Goal: Transaction & Acquisition: Purchase product/service

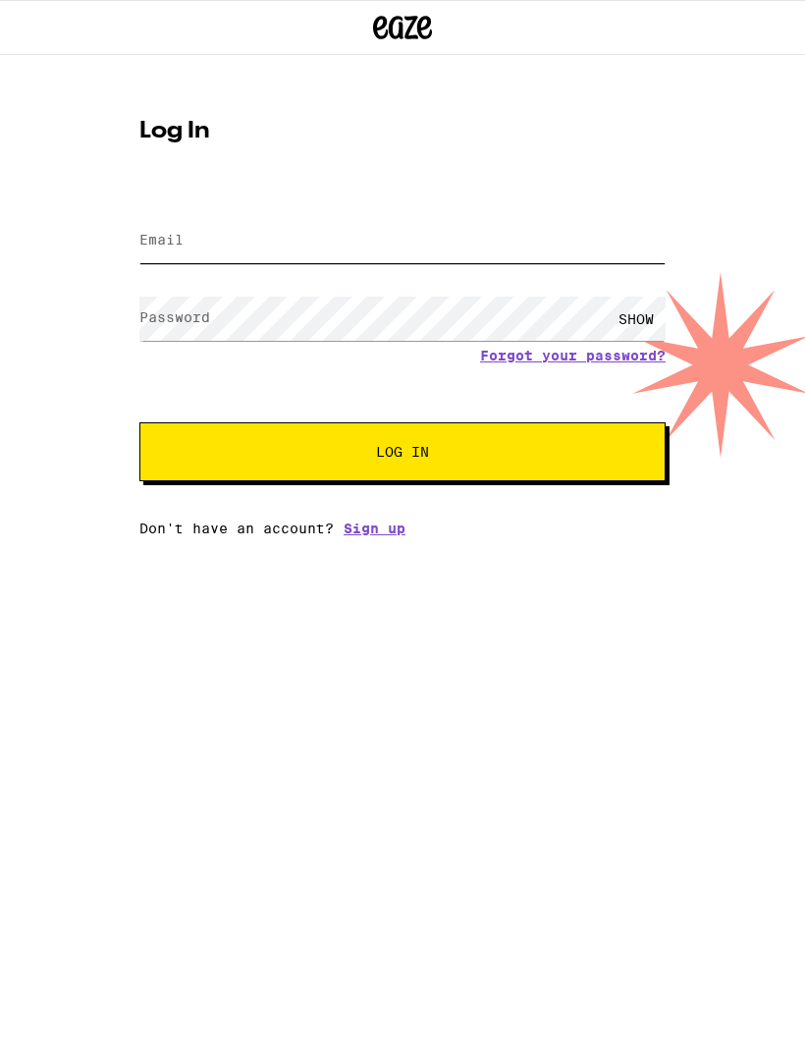
type input "[EMAIL_ADDRESS][DOMAIN_NAME]"
click at [403, 455] on button "Log In" at bounding box center [402, 451] width 526 height 59
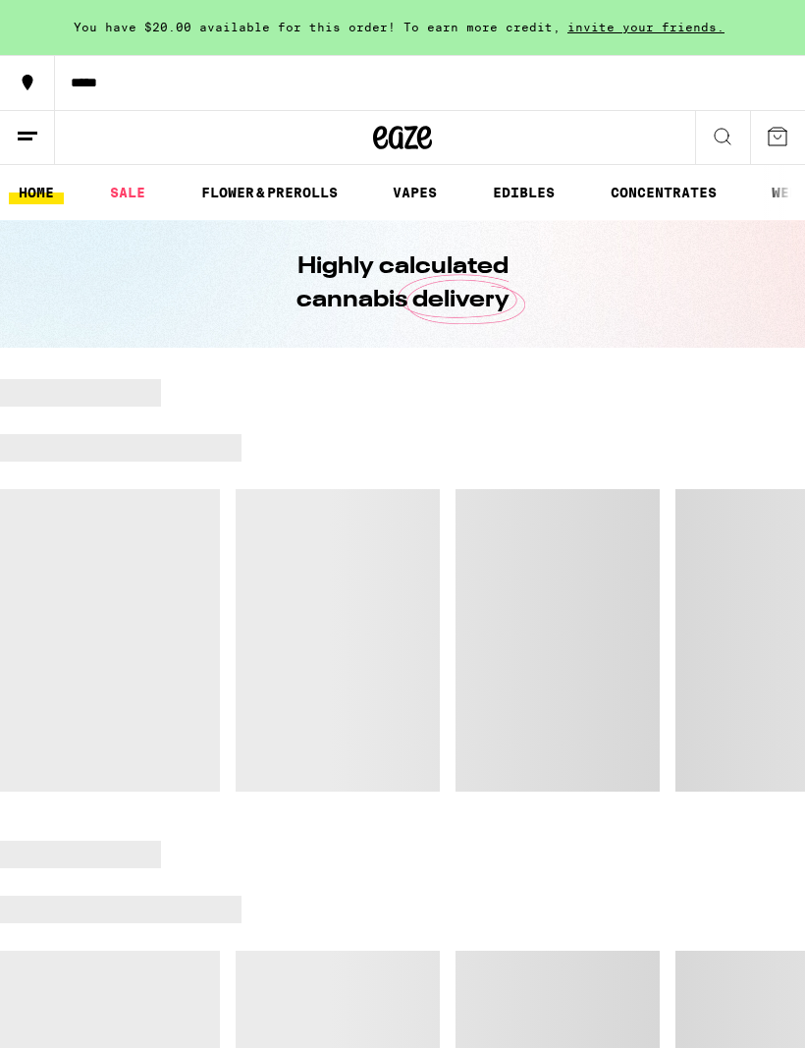
click at [475, 447] on div at bounding box center [524, 447] width 564 height 27
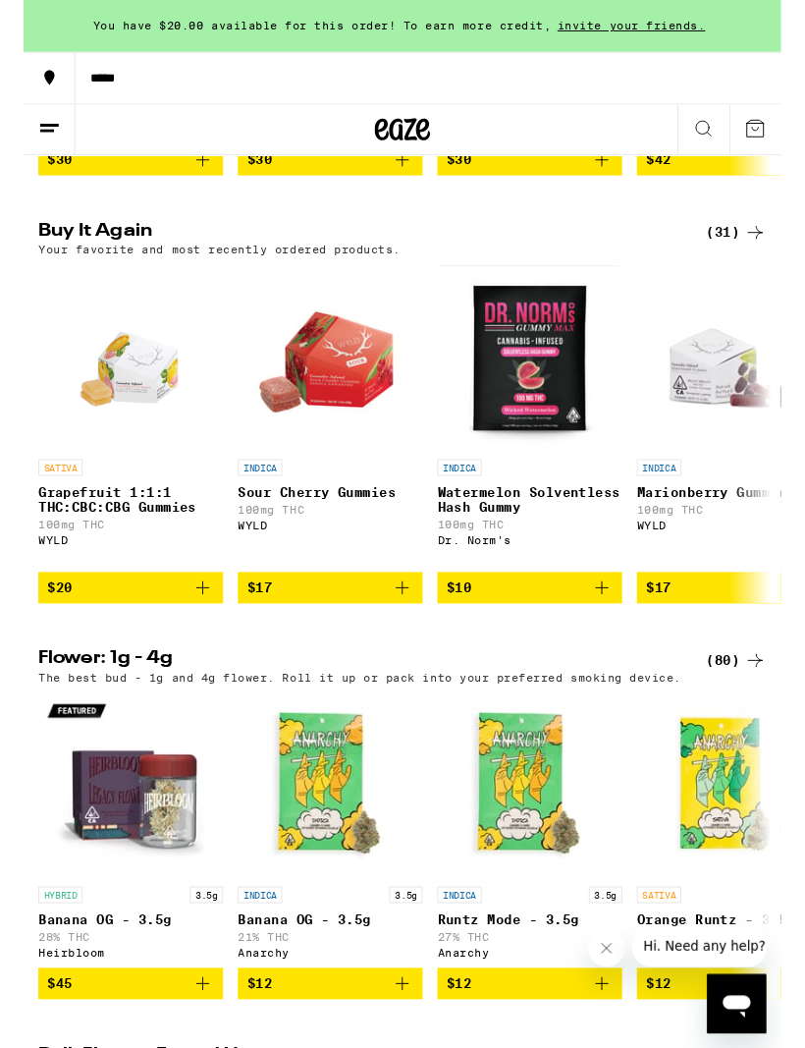
scroll to position [1120, 0]
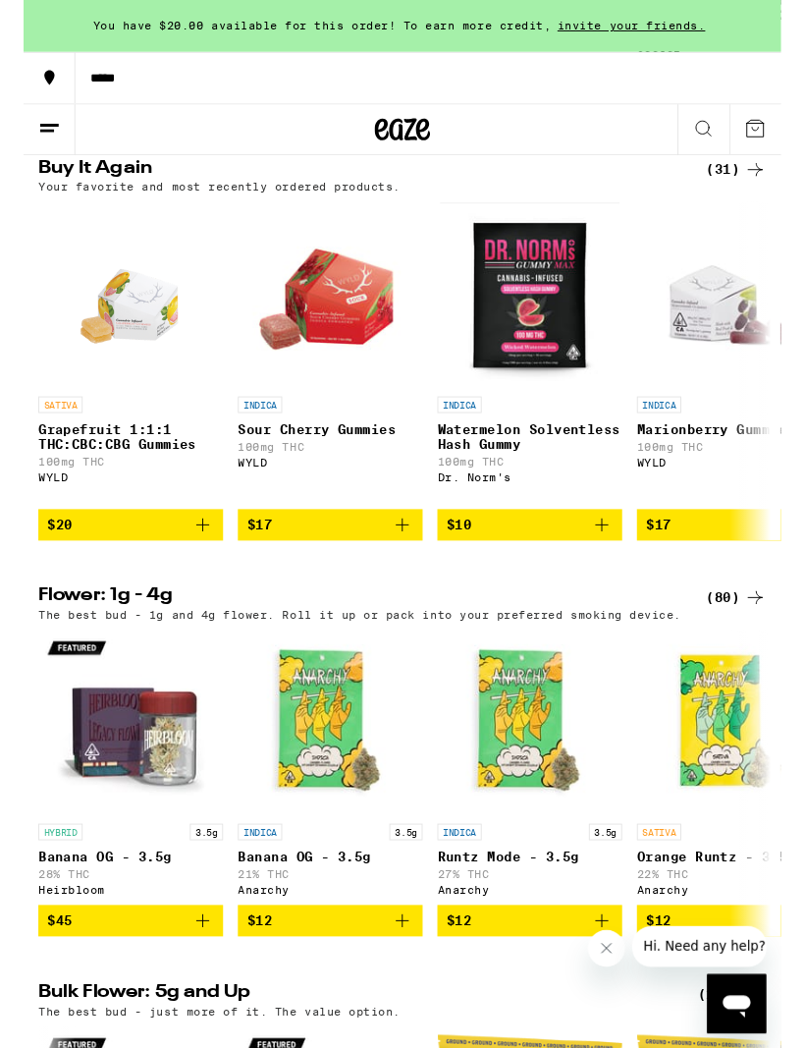
click at [199, 569] on icon "Add to bag" at bounding box center [191, 558] width 24 height 24
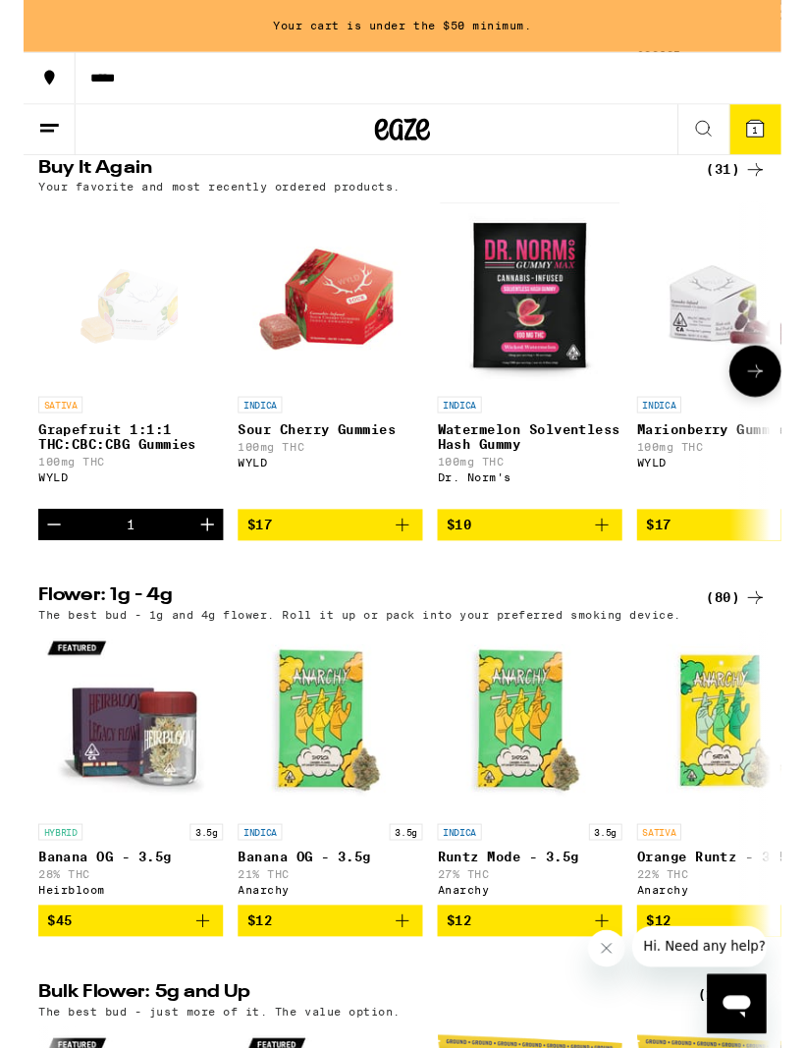
click at [400, 569] on icon "Add to bag" at bounding box center [403, 558] width 24 height 24
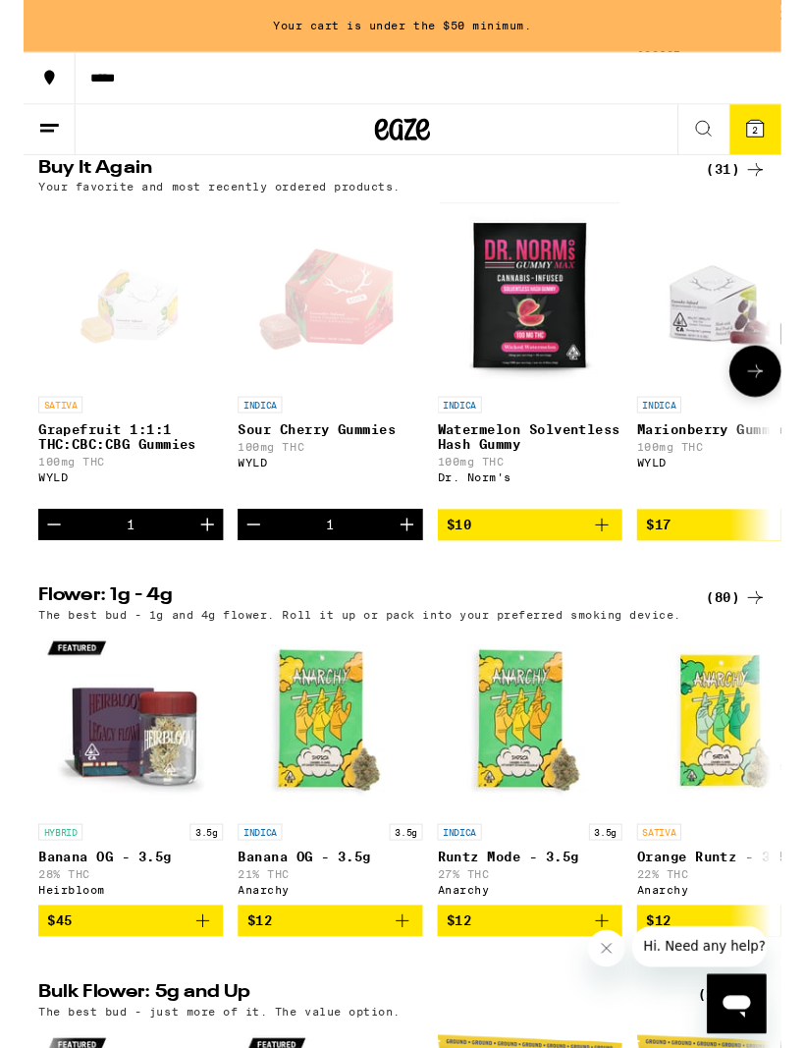
click at [404, 569] on icon "Increment" at bounding box center [408, 558] width 24 height 24
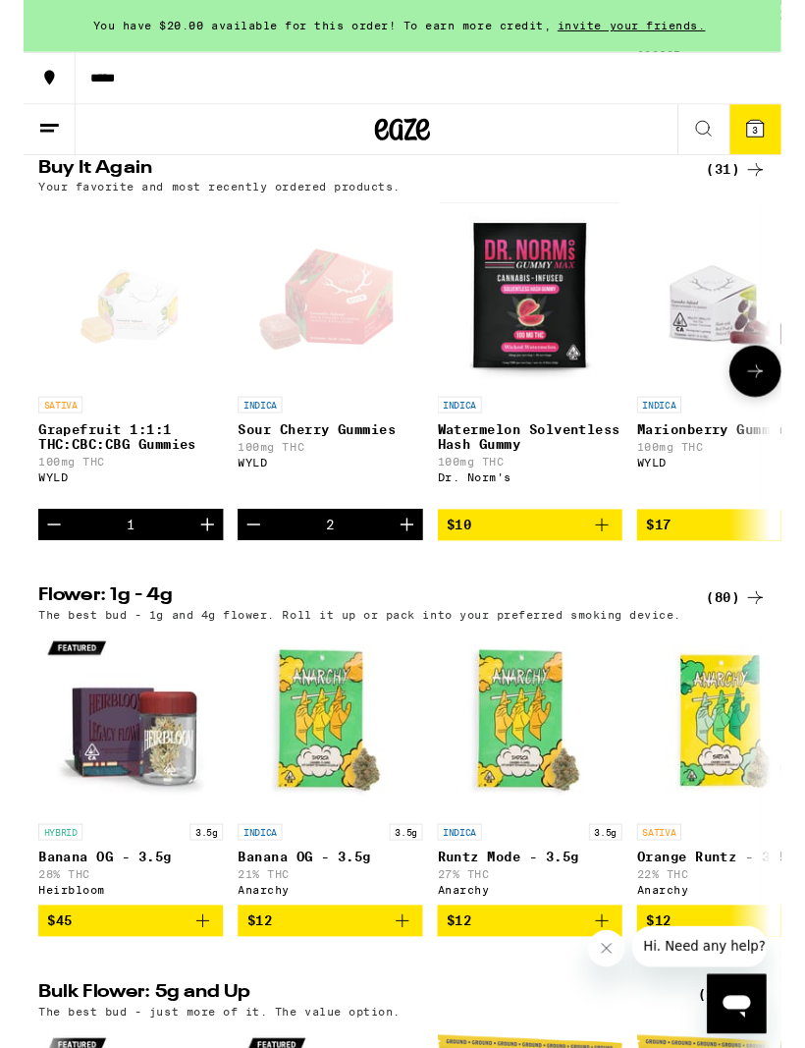
click at [402, 569] on icon "Increment" at bounding box center [408, 558] width 24 height 24
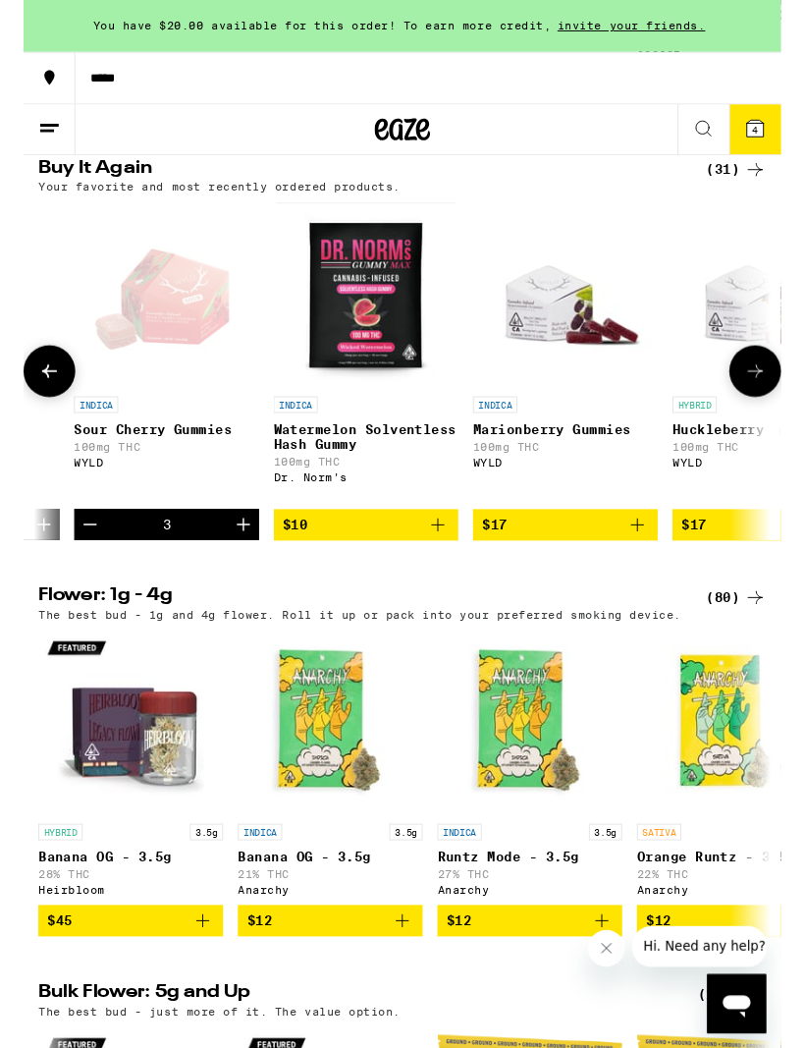
scroll to position [0, 184]
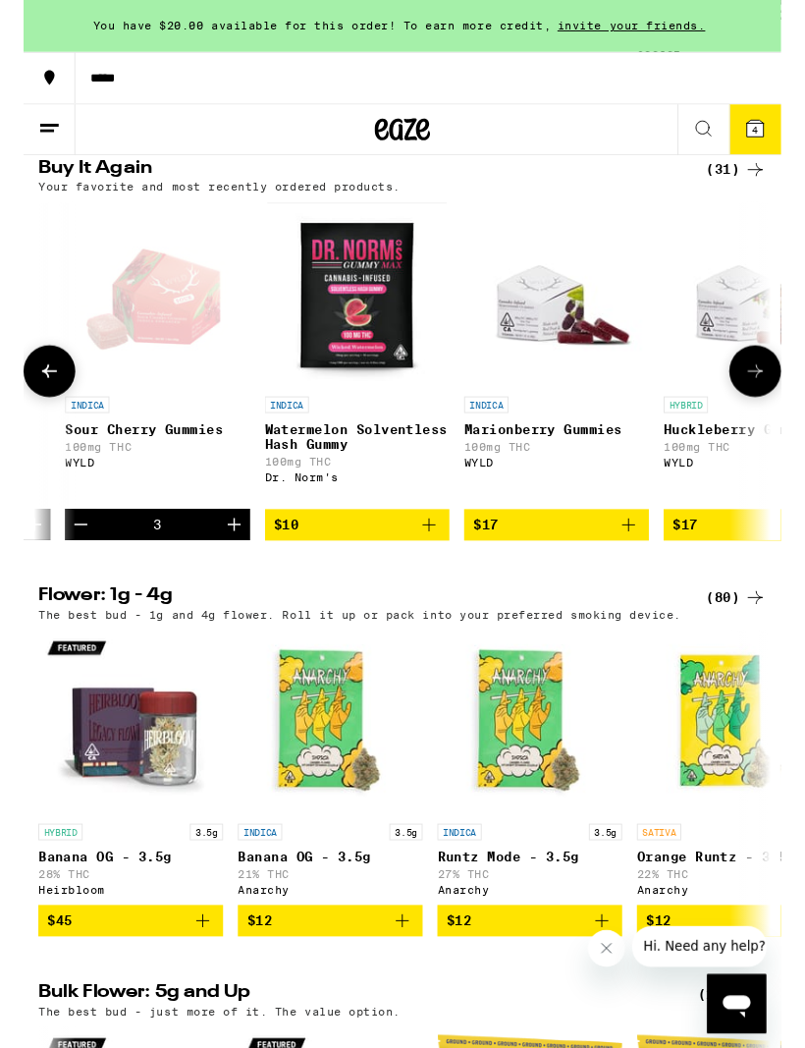
click at [644, 569] on icon "Add to bag" at bounding box center [643, 558] width 24 height 24
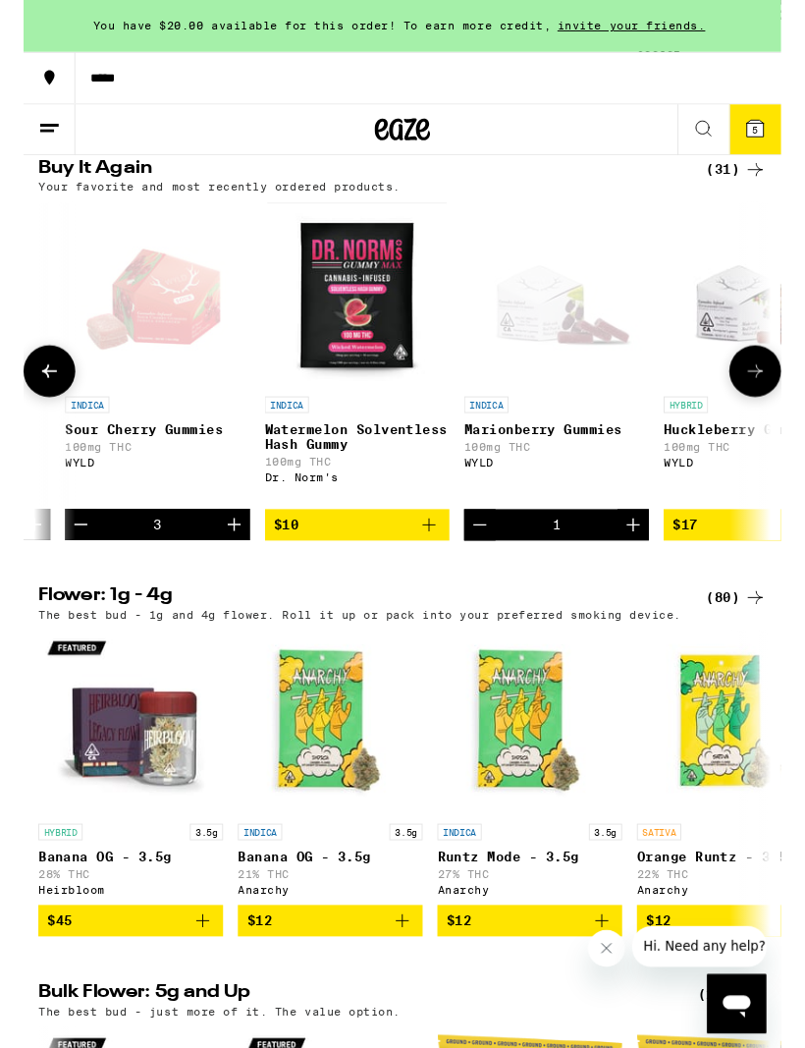
click at [644, 569] on icon "Increment" at bounding box center [648, 558] width 24 height 24
click at [647, 569] on icon "Increment" at bounding box center [648, 558] width 24 height 24
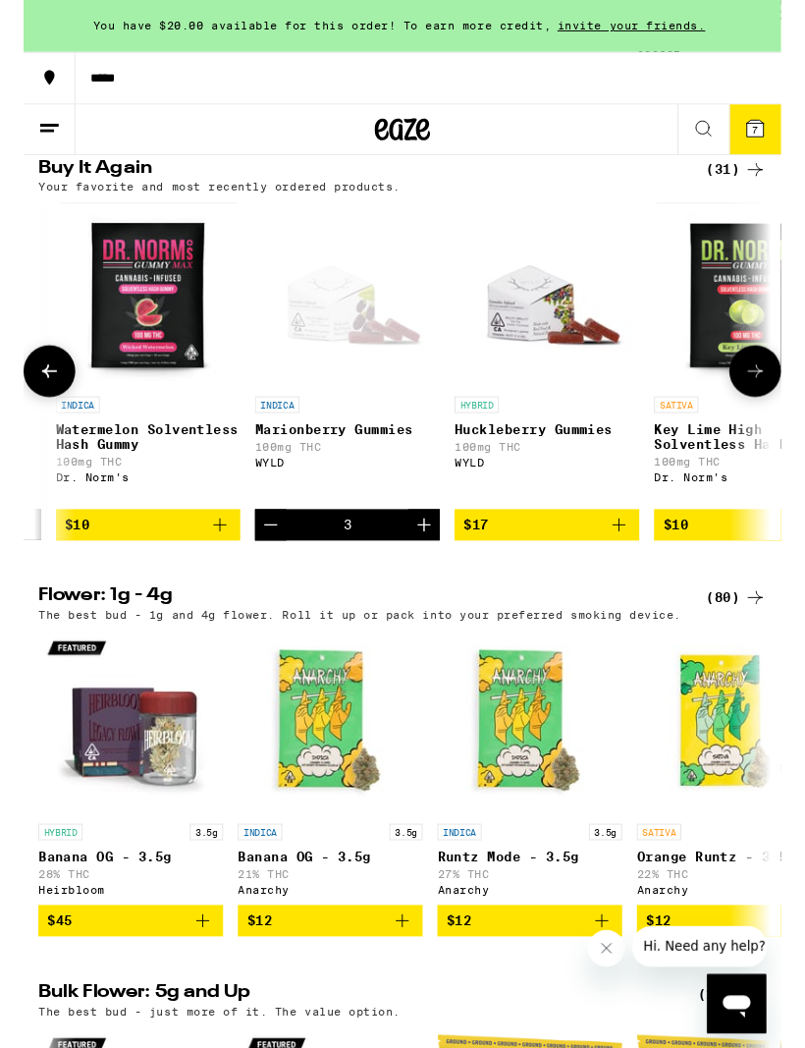
scroll to position [0, 413]
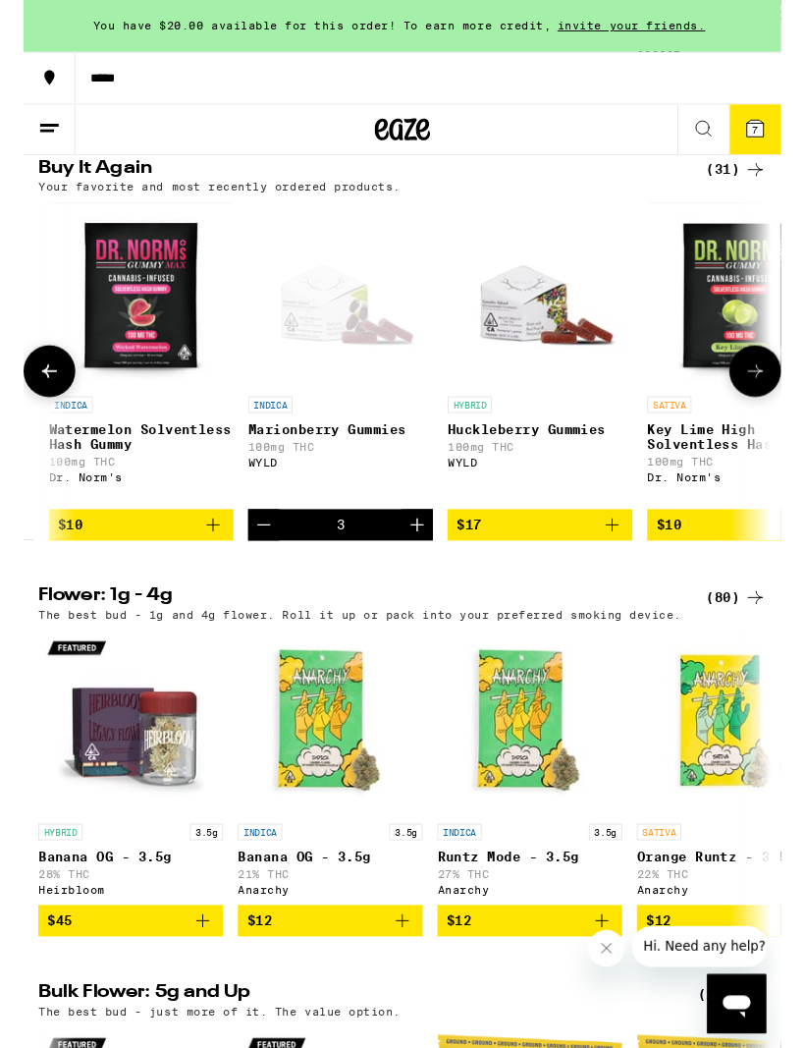
click at [628, 569] on icon "Add to bag" at bounding box center [626, 558] width 24 height 24
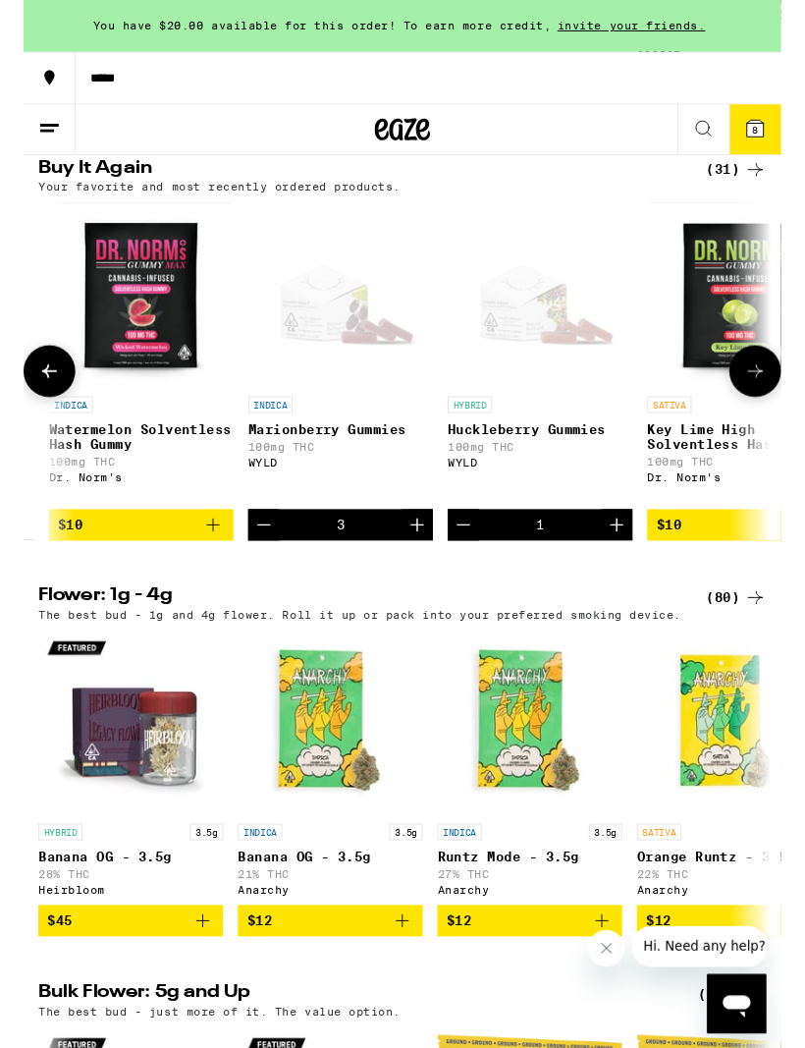
click at [627, 569] on icon "Increment" at bounding box center [631, 558] width 24 height 24
click at [633, 569] on icon "Increment" at bounding box center [631, 558] width 24 height 24
click at [623, 569] on icon "Increment" at bounding box center [631, 558] width 24 height 24
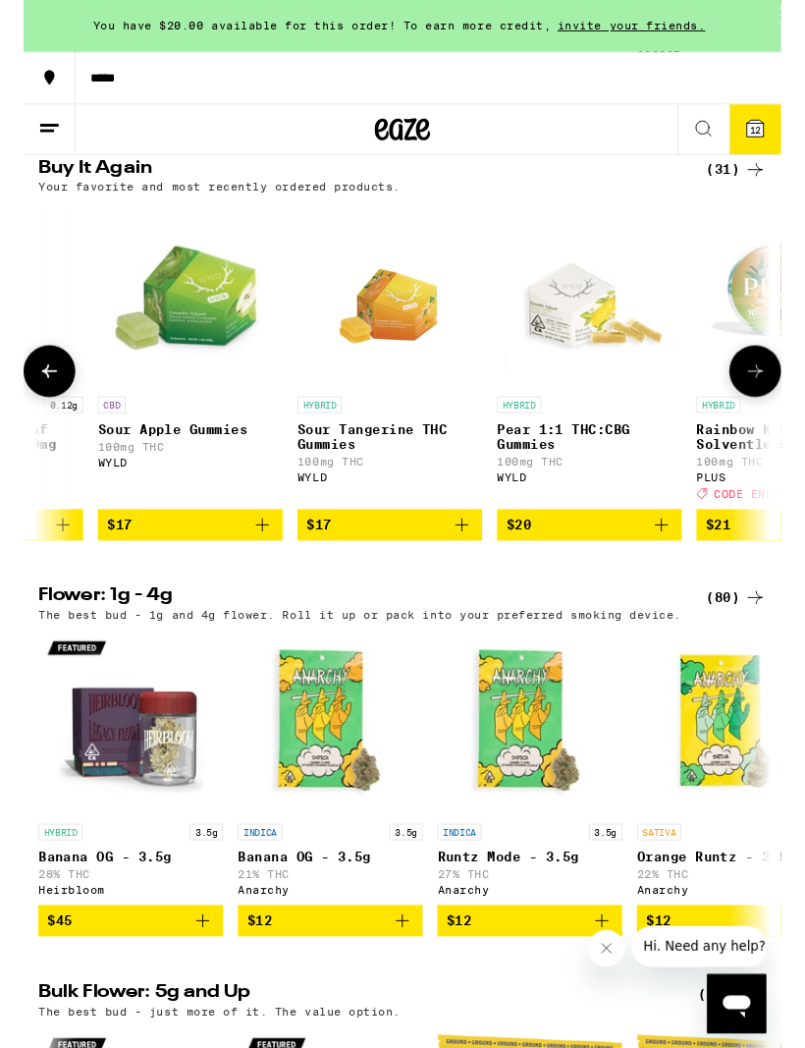
scroll to position [0, 1423]
click at [261, 569] on icon "Add to bag" at bounding box center [253, 558] width 24 height 24
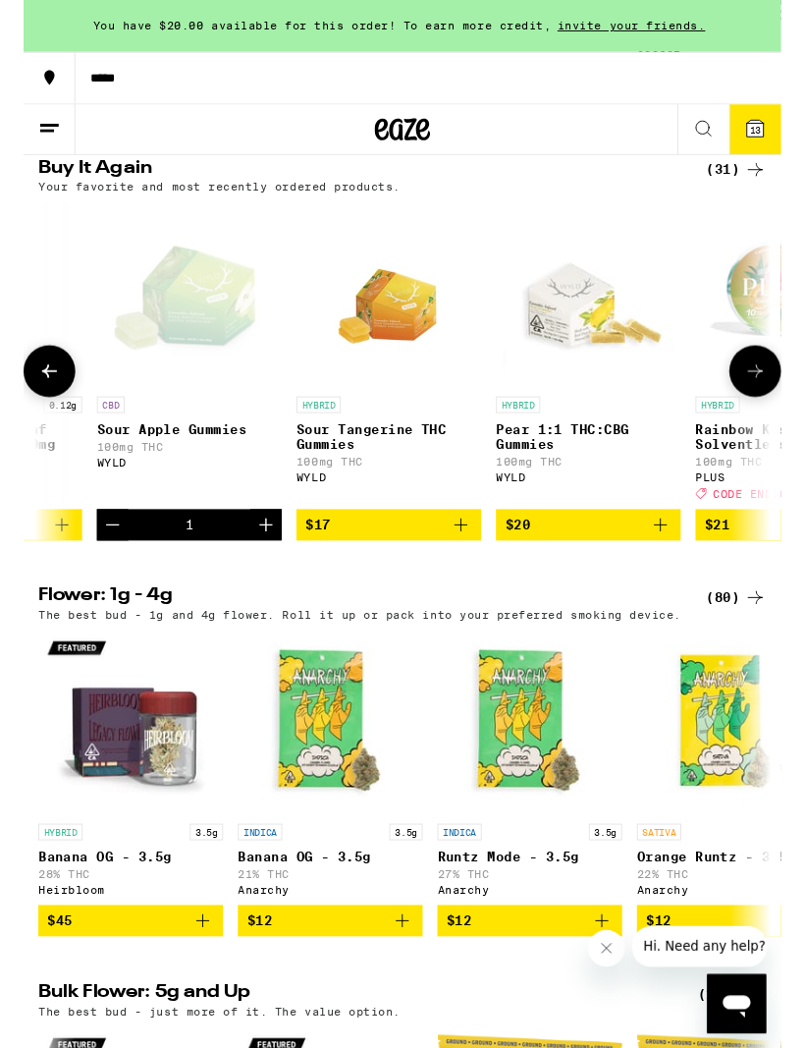
click at [474, 569] on icon "Add to bag" at bounding box center [465, 558] width 24 height 24
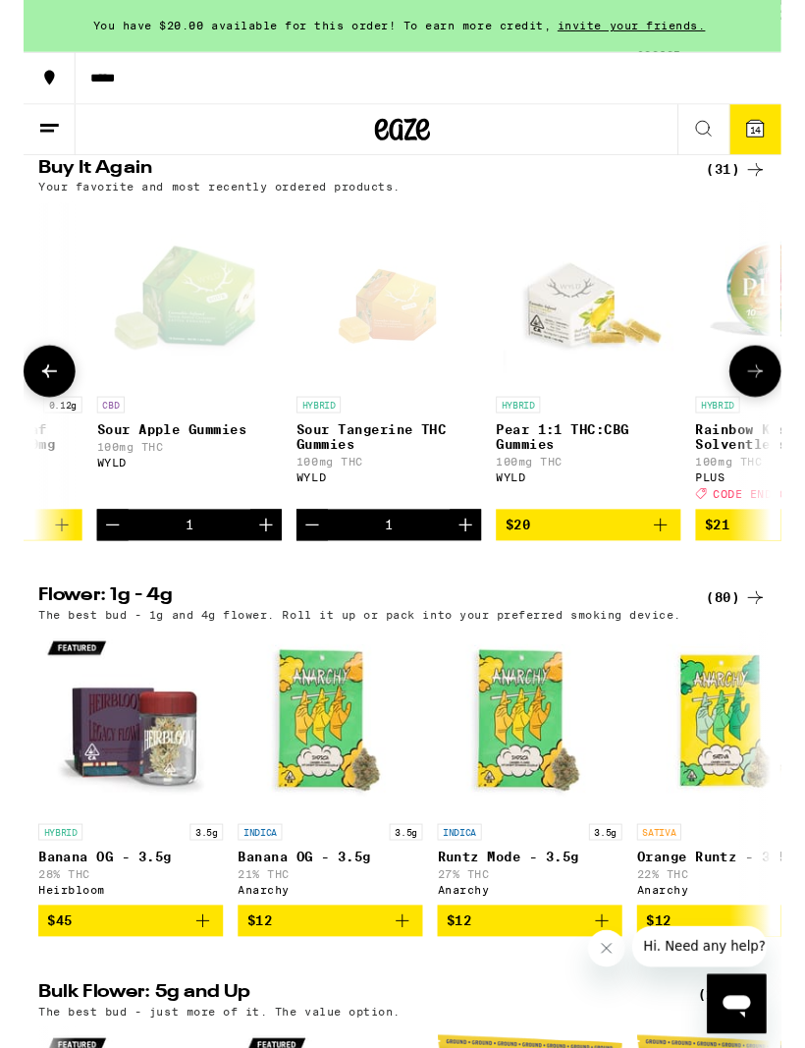
click at [465, 569] on icon "Increment" at bounding box center [470, 558] width 24 height 24
click at [683, 569] on icon "Add to bag" at bounding box center [677, 558] width 24 height 24
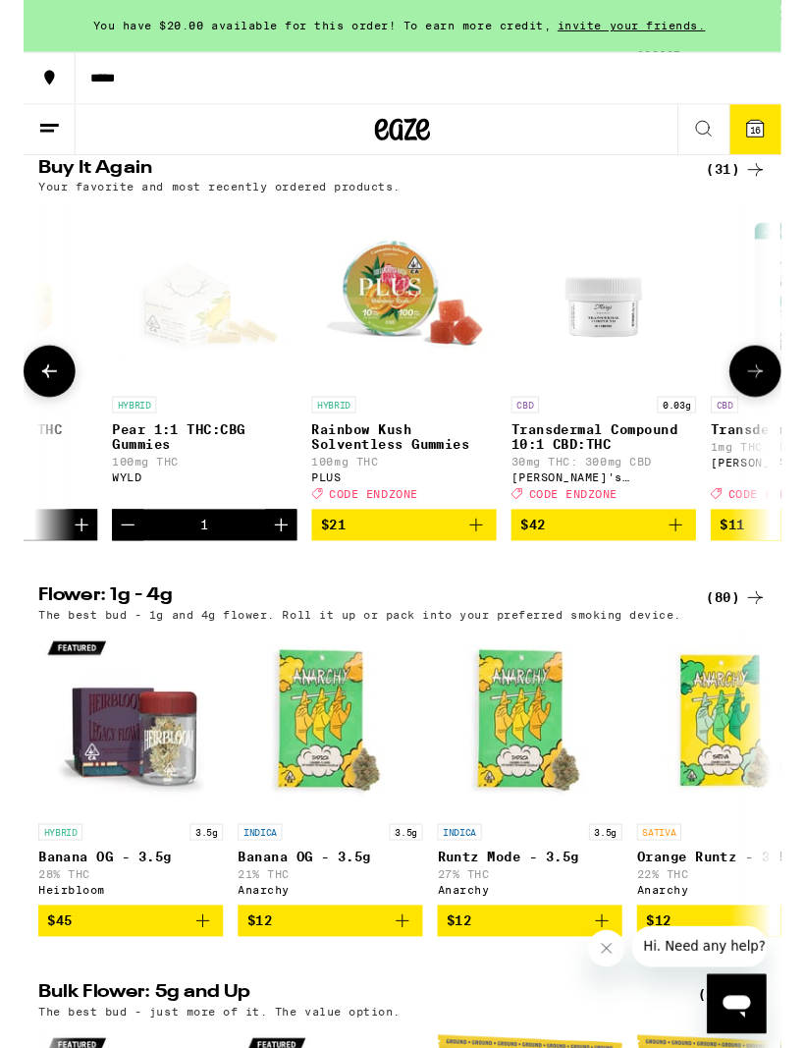
scroll to position [0, 1827]
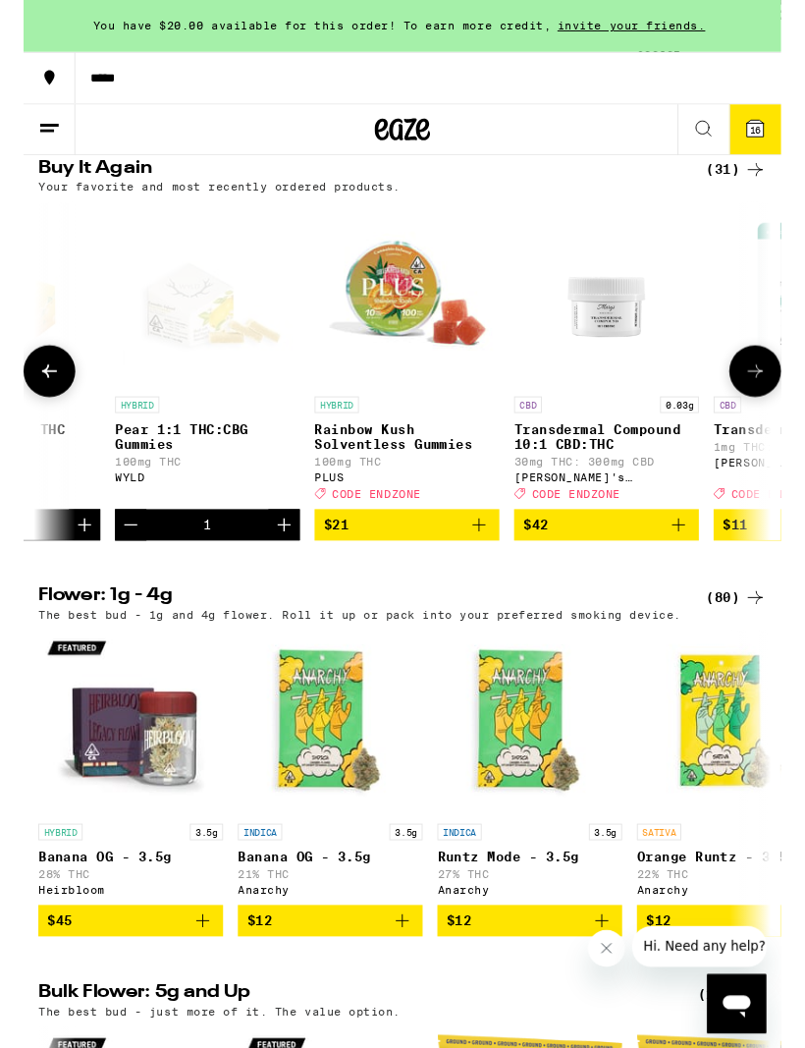
click at [483, 569] on icon "Add to bag" at bounding box center [484, 558] width 24 height 24
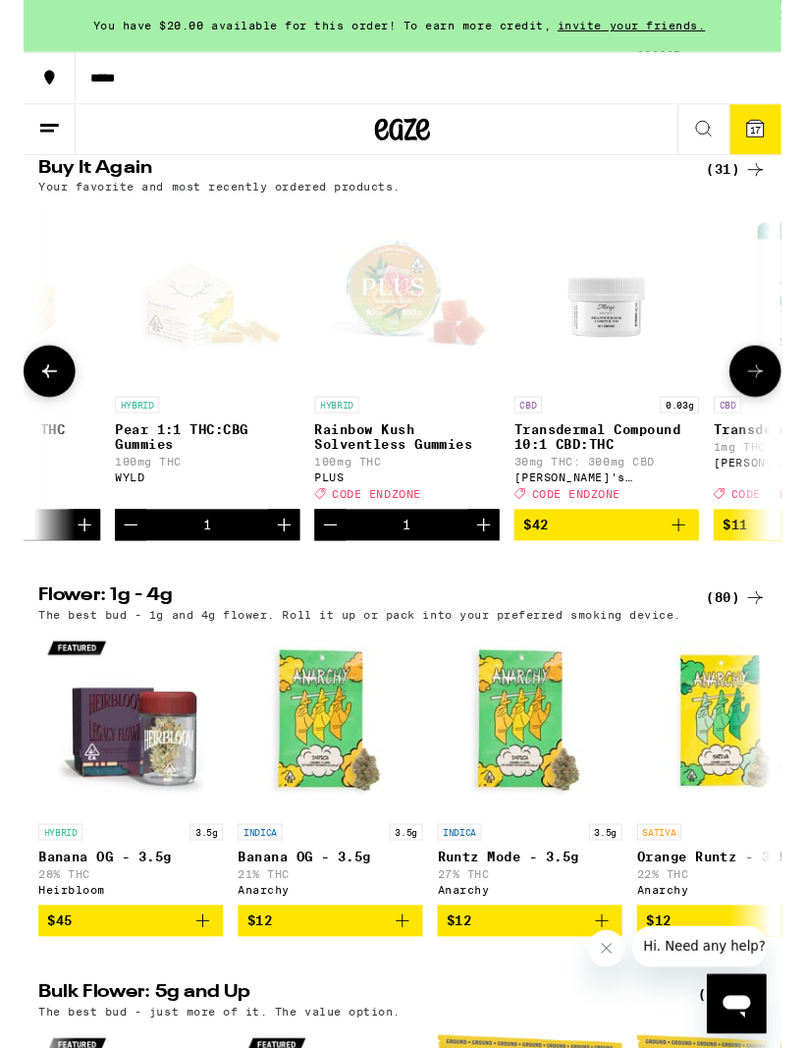
click at [484, 569] on icon "Increment" at bounding box center [489, 558] width 24 height 24
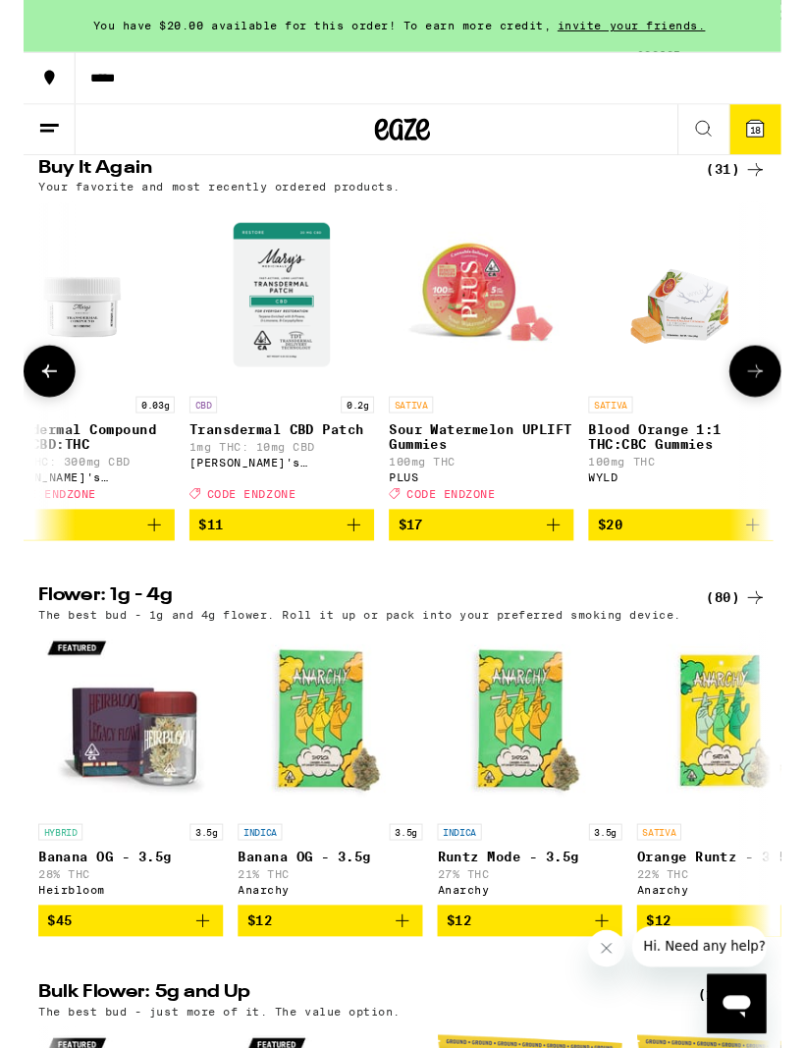
scroll to position [0, 2395]
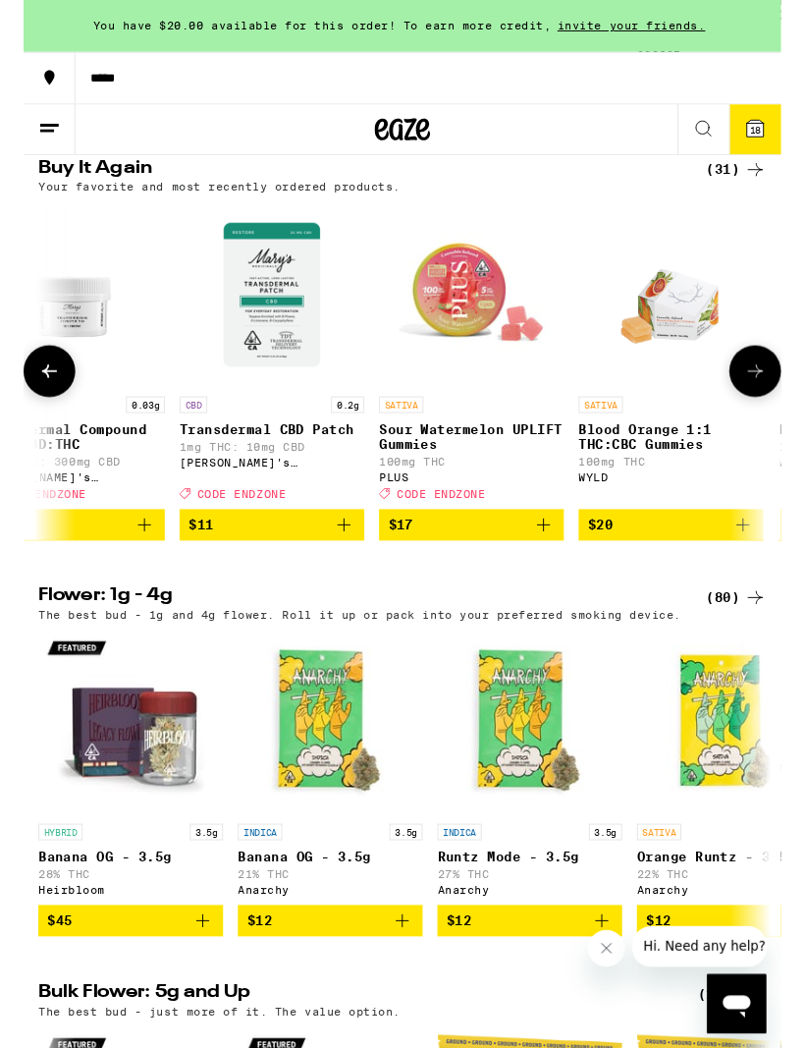
click at [554, 569] on icon "Add to bag" at bounding box center [553, 558] width 24 height 24
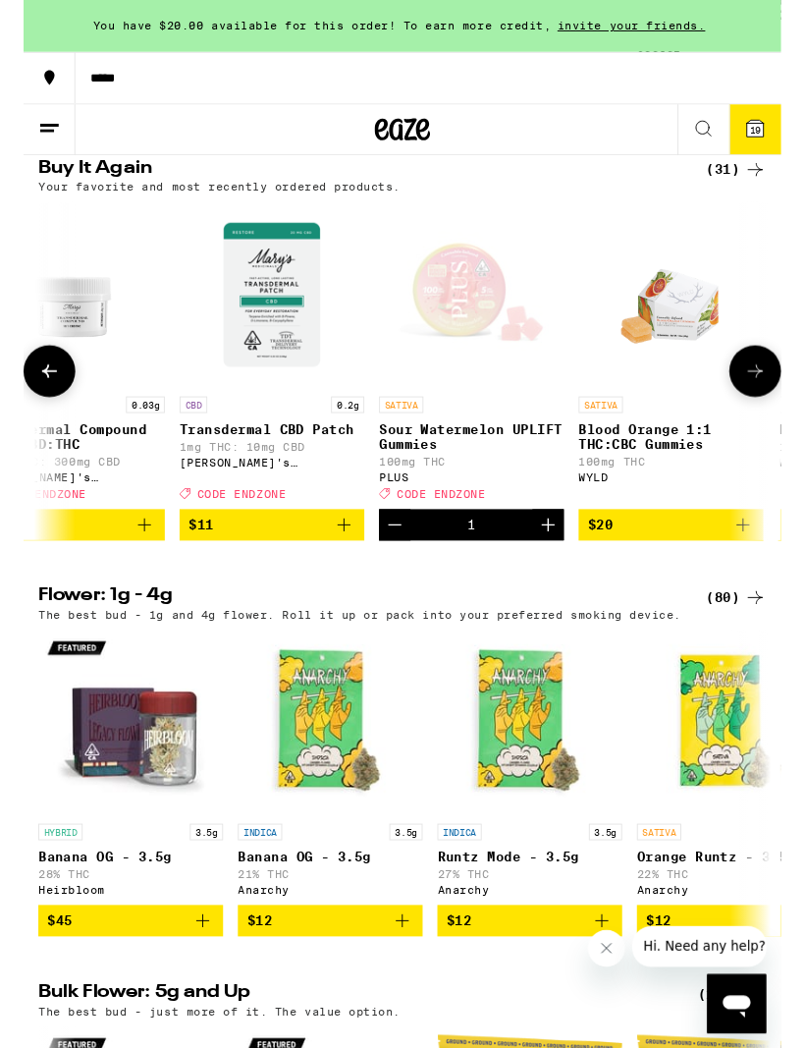
click at [556, 569] on icon "Increment" at bounding box center [558, 558] width 24 height 24
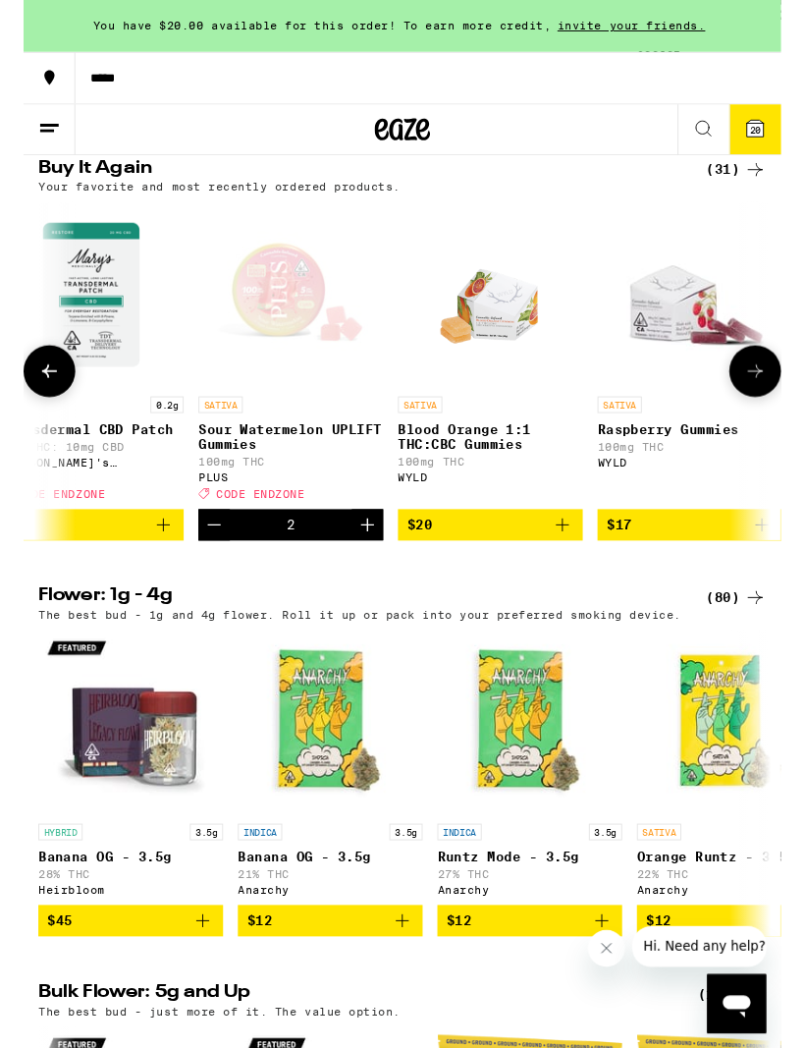
scroll to position [0, 2588]
click at [574, 569] on icon "Add to bag" at bounding box center [572, 558] width 24 height 24
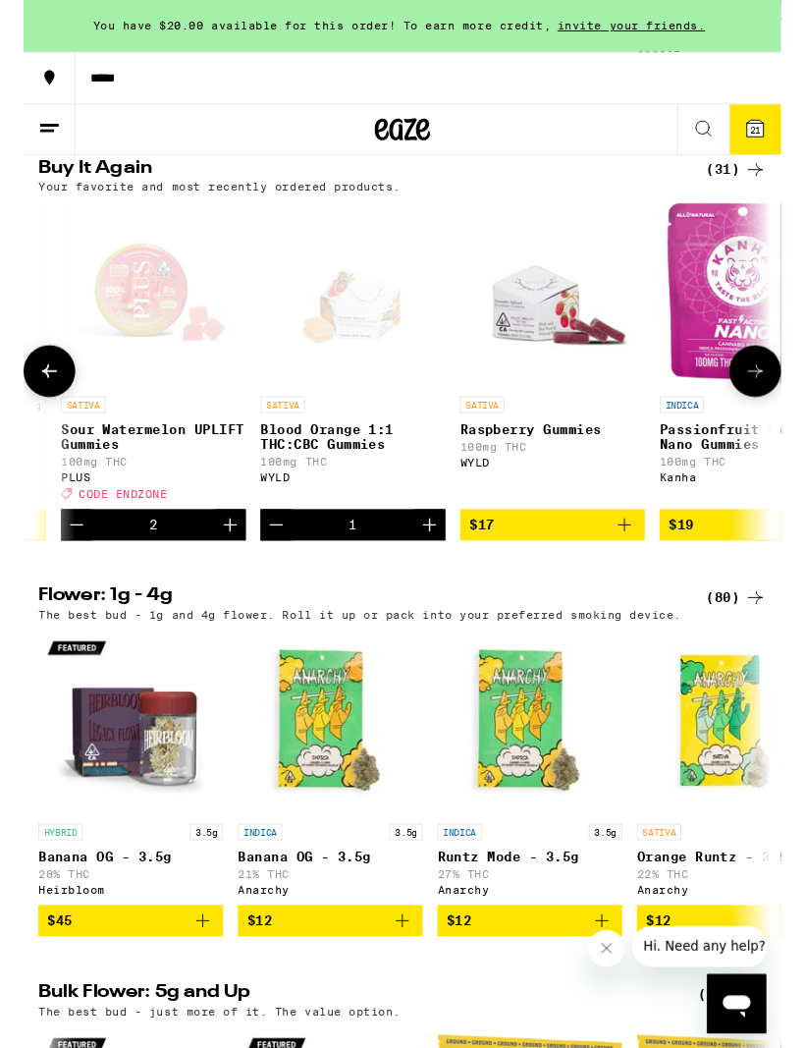
scroll to position [0, 2730]
click at [631, 569] on icon "Add to bag" at bounding box center [641, 558] width 24 height 24
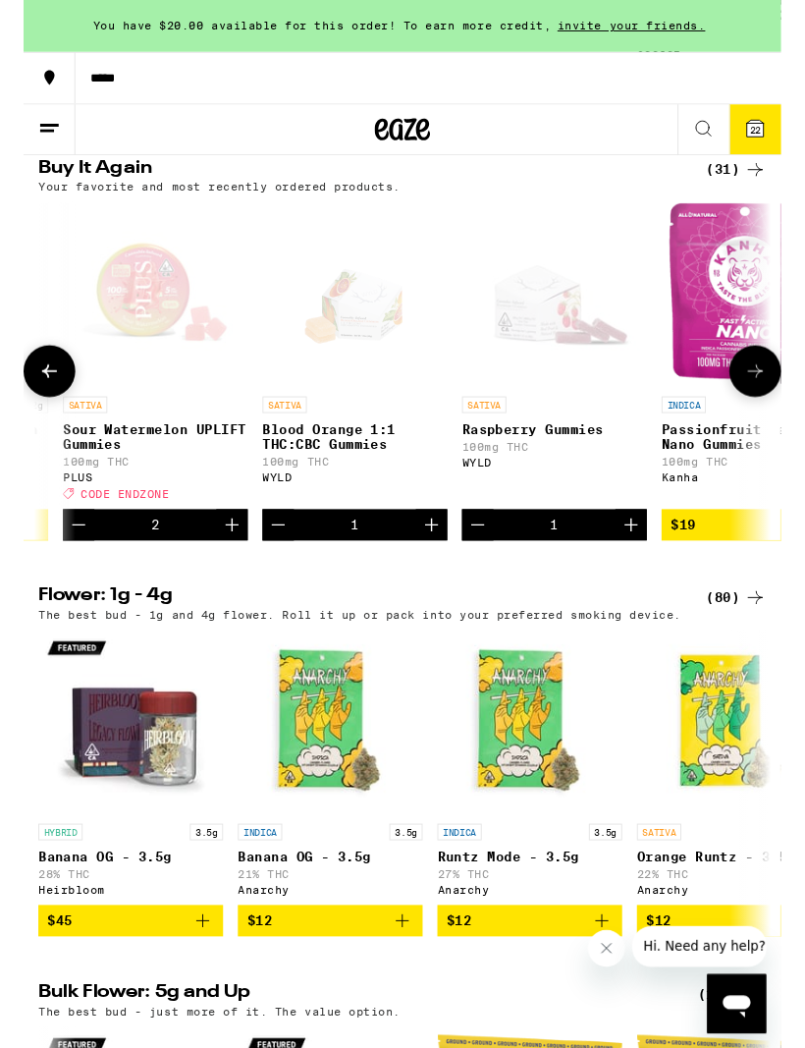
click at [637, 569] on icon "Increment" at bounding box center [646, 558] width 24 height 24
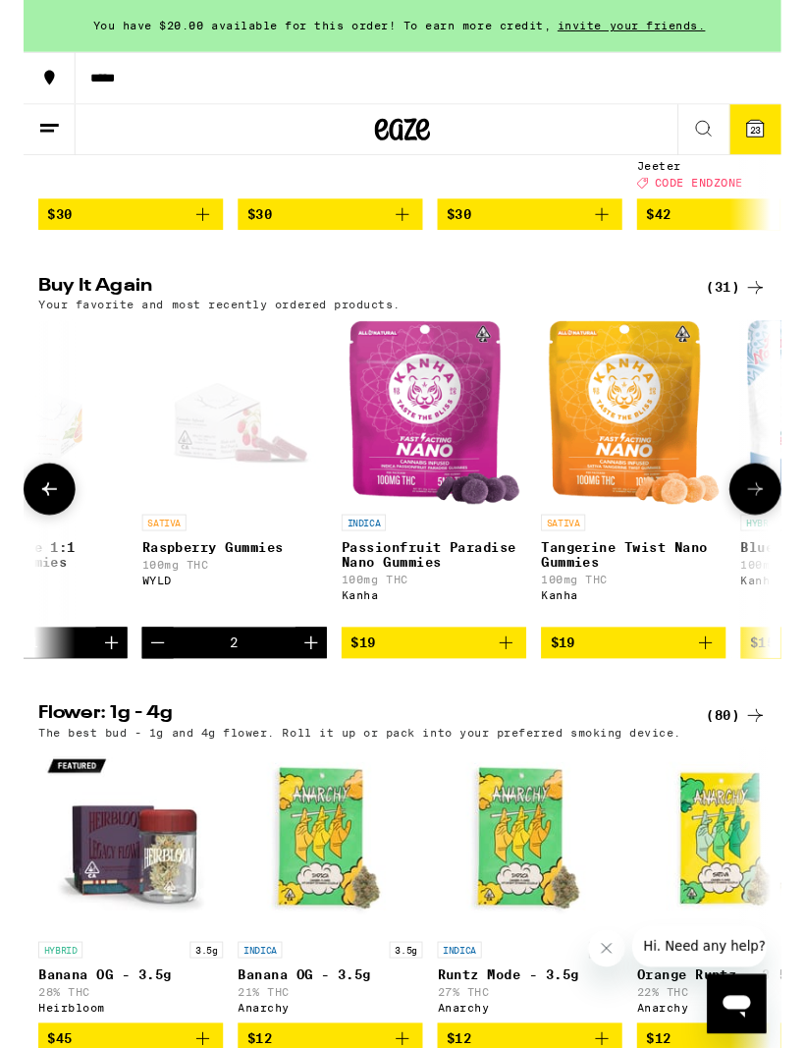
scroll to position [0, 3066]
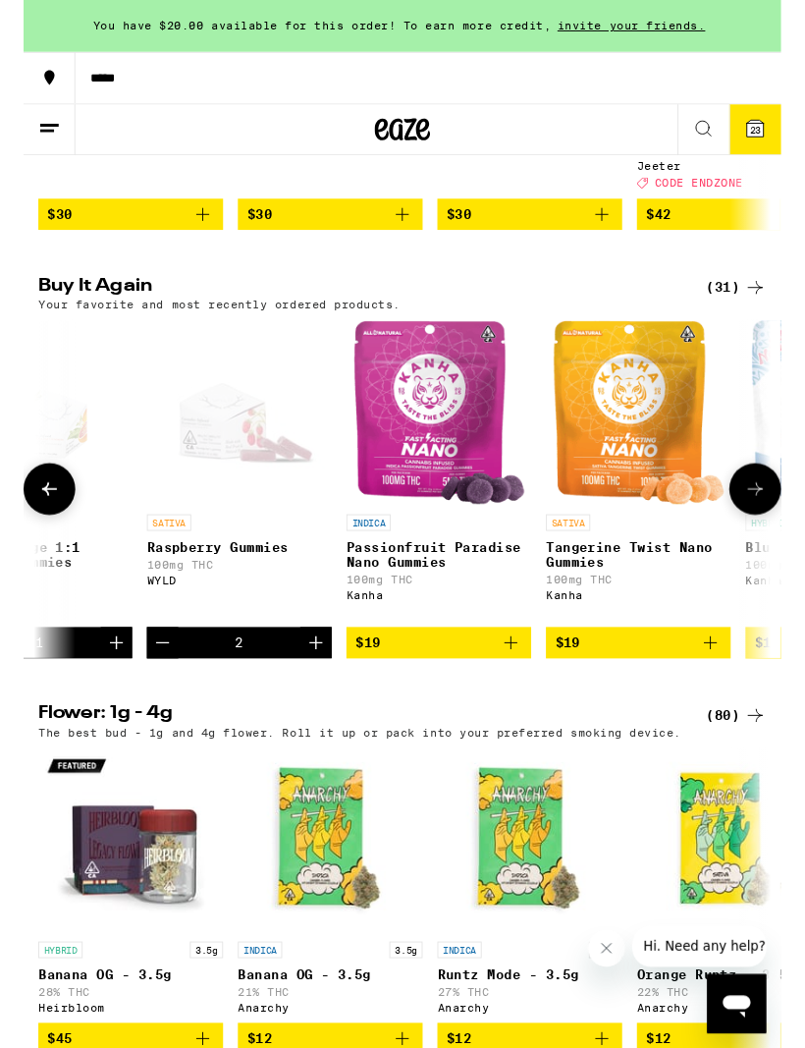
click at [524, 694] on icon "Add to bag" at bounding box center [518, 683] width 24 height 24
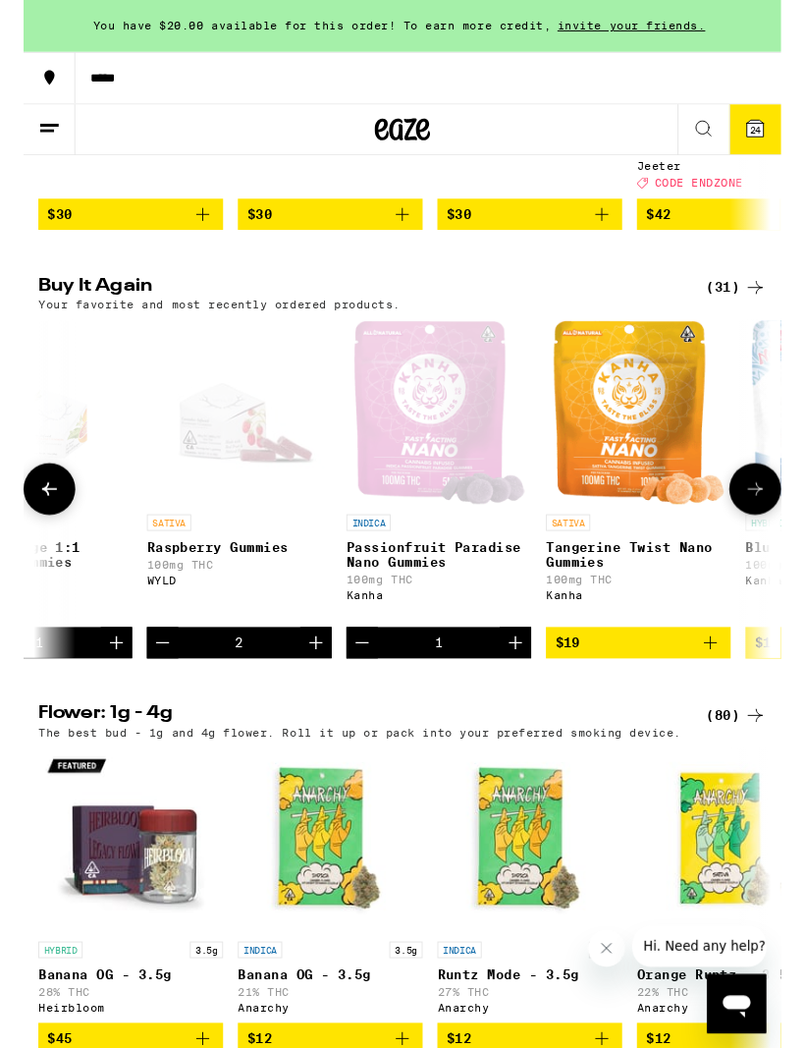
click at [731, 694] on icon "Add to bag" at bounding box center [730, 683] width 24 height 24
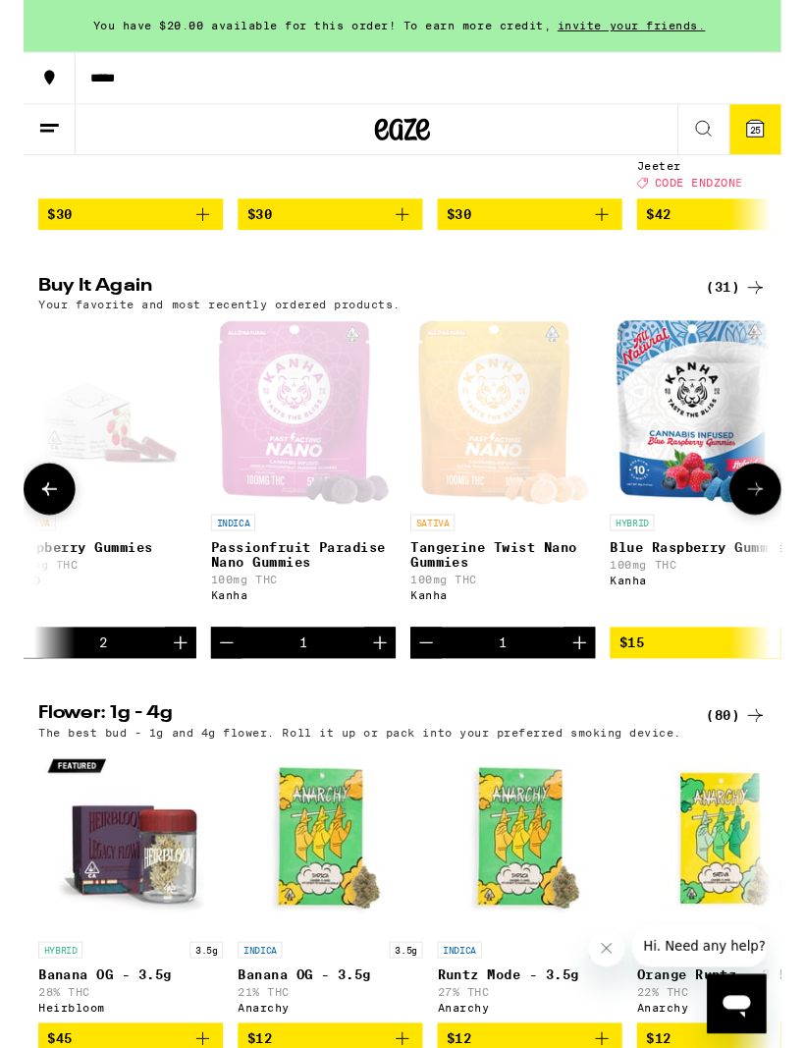
scroll to position [0, 3210]
click at [215, 694] on icon "Decrement" at bounding box center [216, 683] width 24 height 24
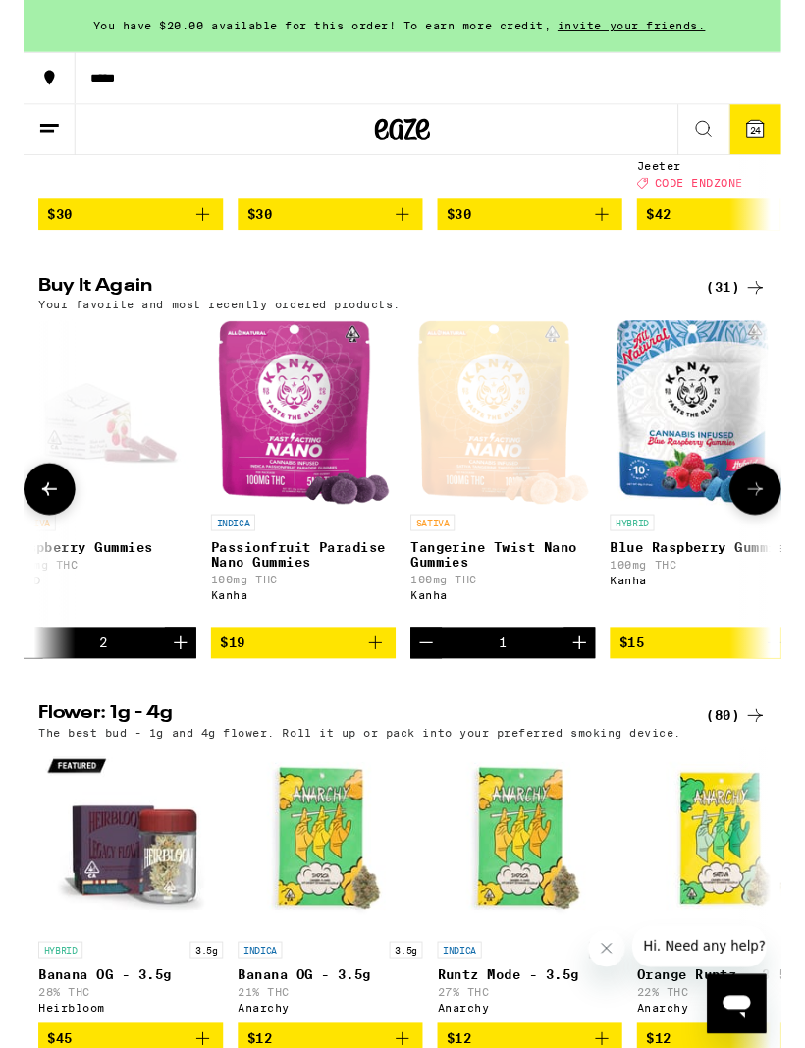
click at [437, 694] on icon "Decrement" at bounding box center [428, 683] width 24 height 24
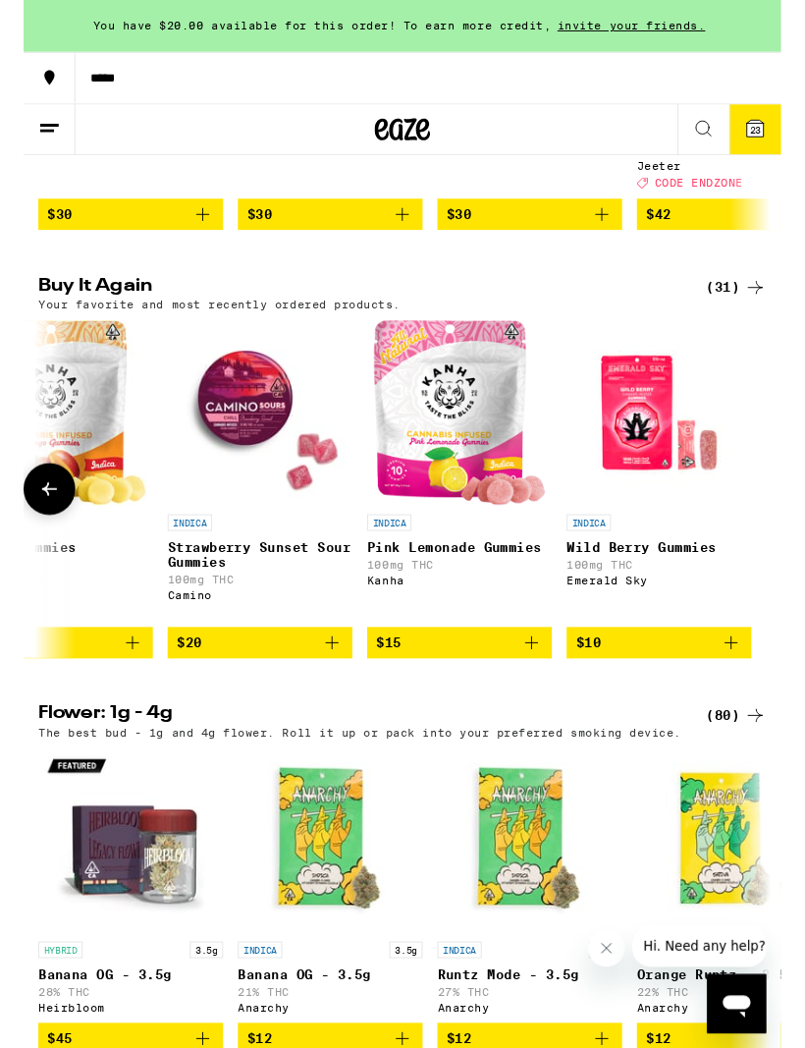
scroll to position [0, 5801]
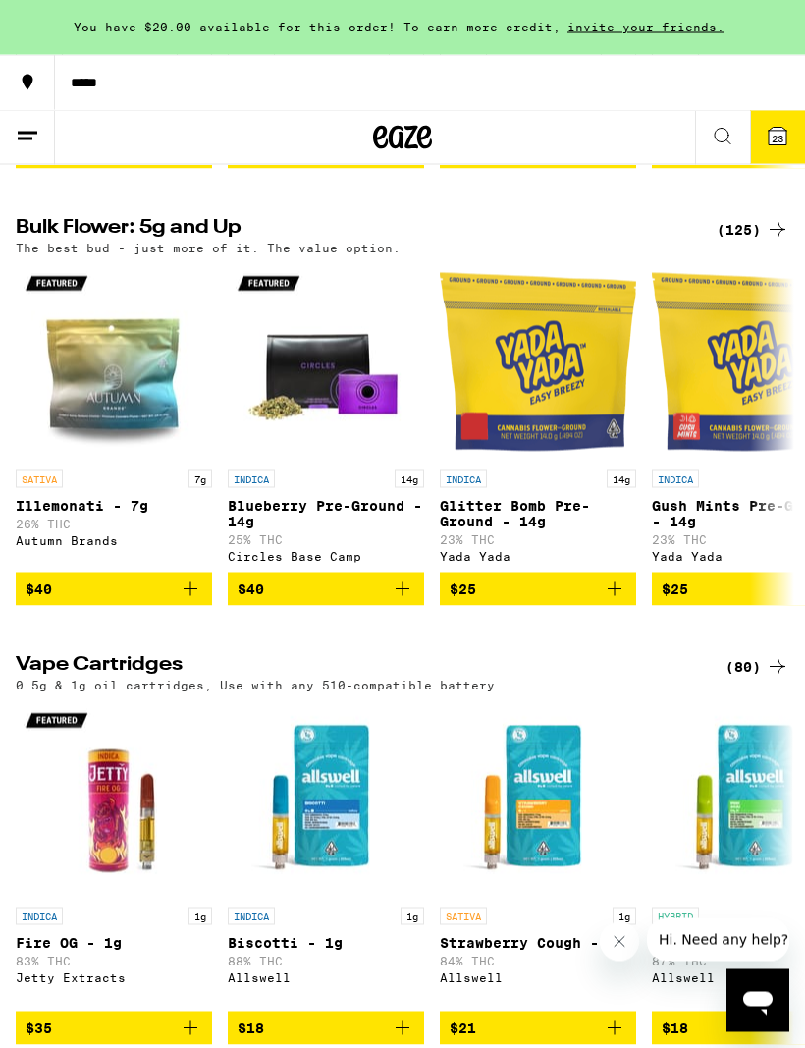
click at [29, 141] on icon at bounding box center [28, 137] width 24 height 24
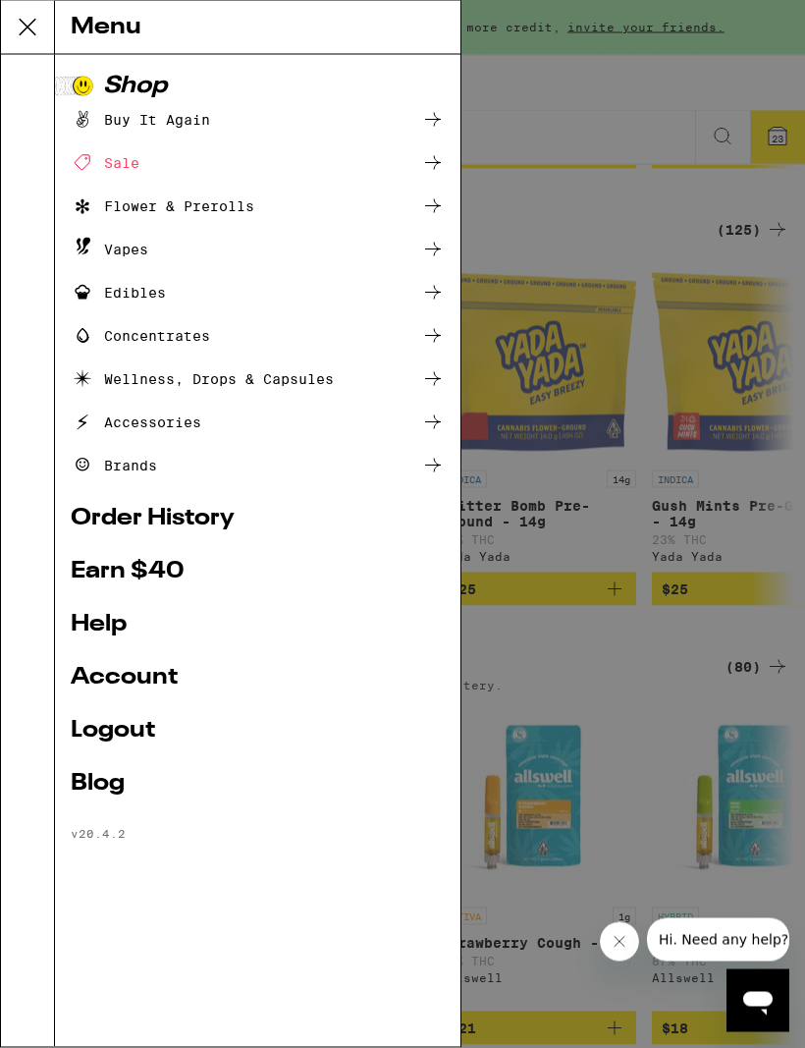
scroll to position [1948, 0]
click at [232, 294] on div "Edibles" at bounding box center [258, 293] width 374 height 24
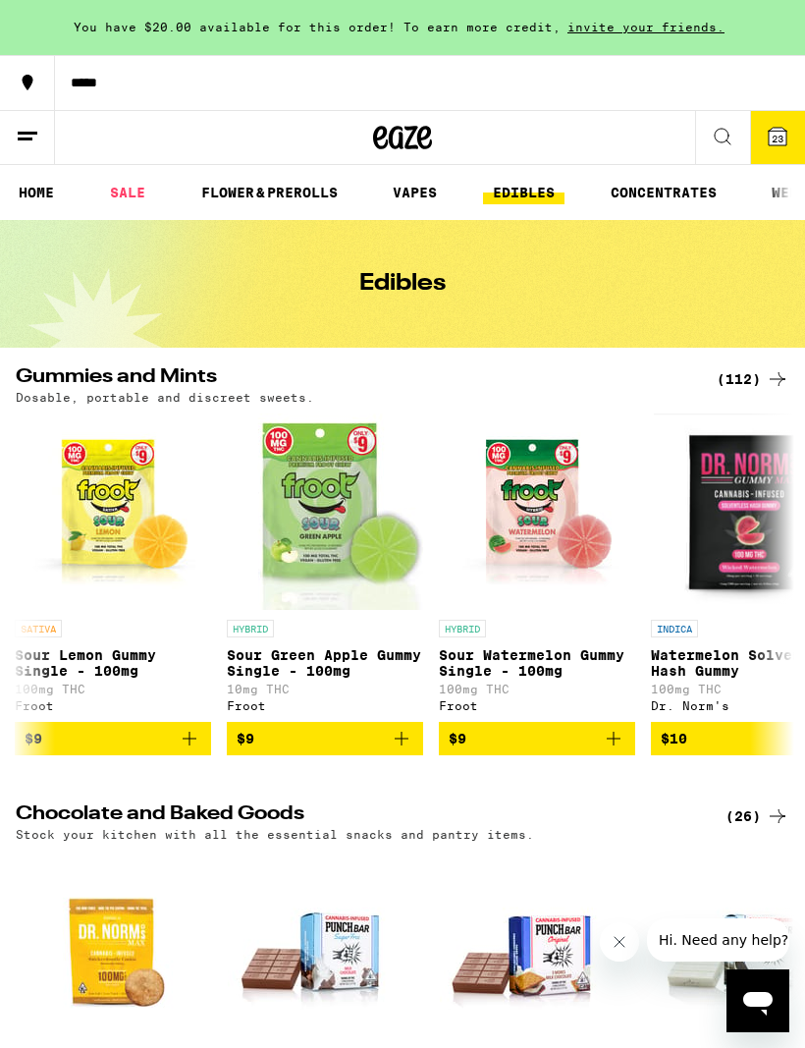
scroll to position [0, 1043]
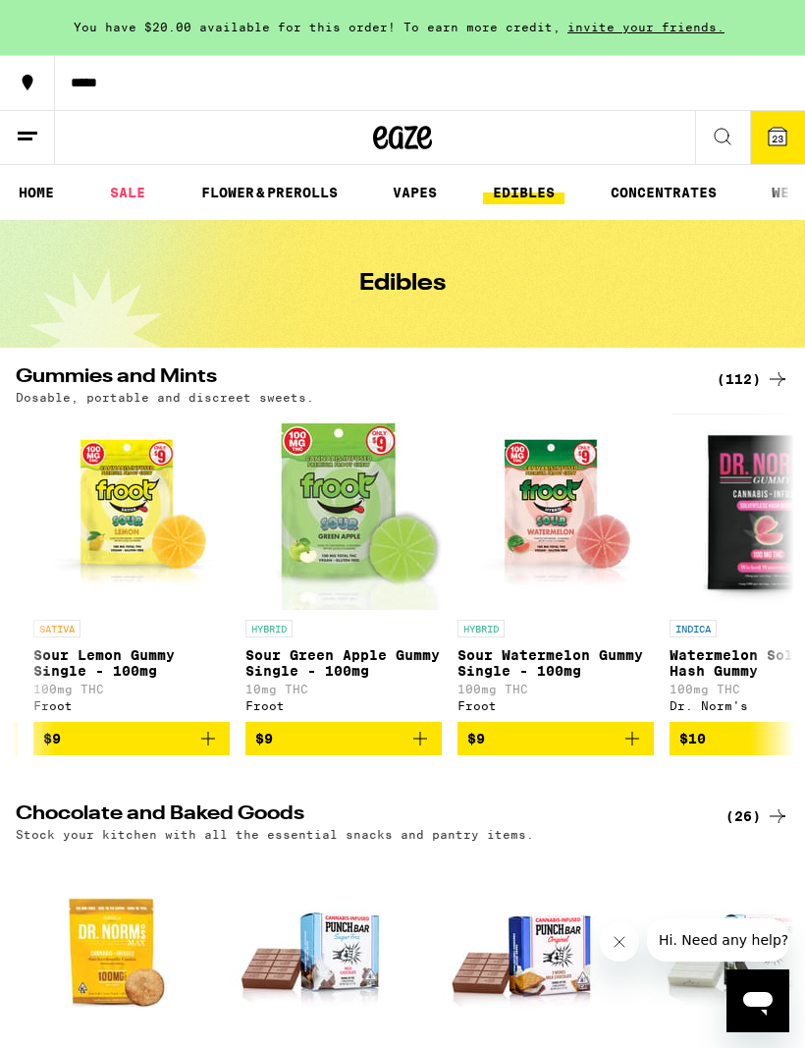
click at [636, 750] on icon "Add to bag" at bounding box center [633, 739] width 24 height 24
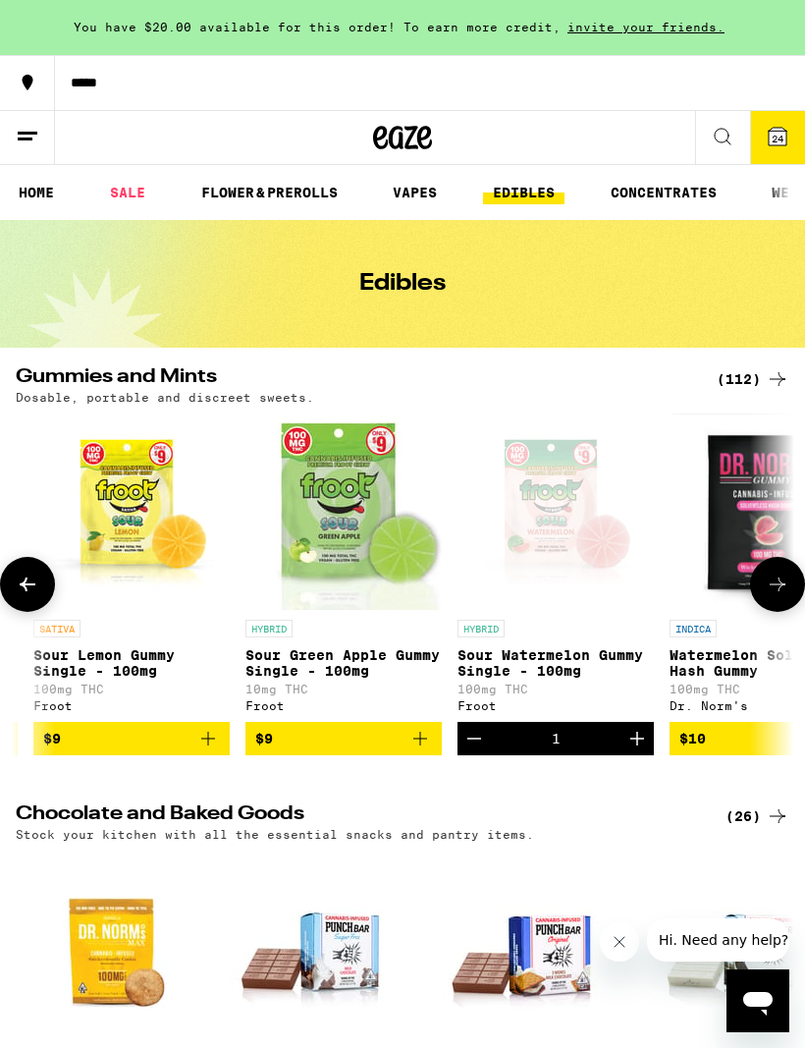
click at [632, 745] on icon "Increment" at bounding box center [637, 738] width 14 height 14
click at [429, 750] on icon "Add to bag" at bounding box center [420, 739] width 24 height 24
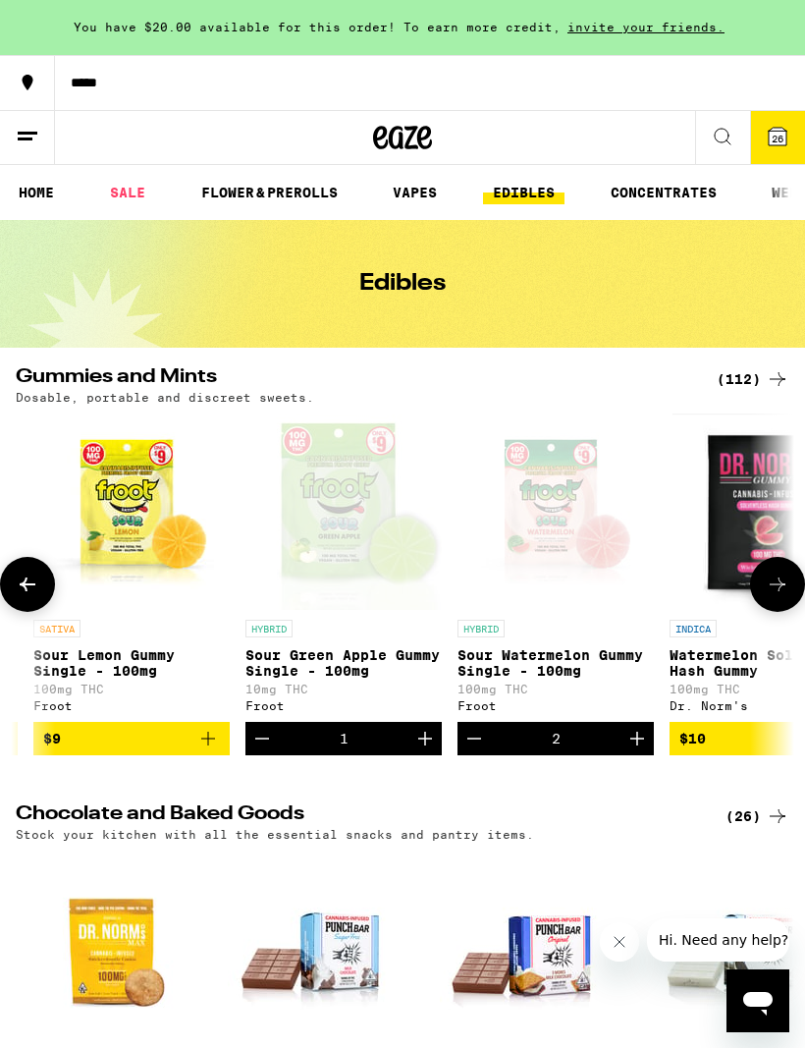
click at [433, 750] on icon "Increment" at bounding box center [425, 739] width 24 height 24
click at [217, 750] on icon "Add to bag" at bounding box center [208, 739] width 24 height 24
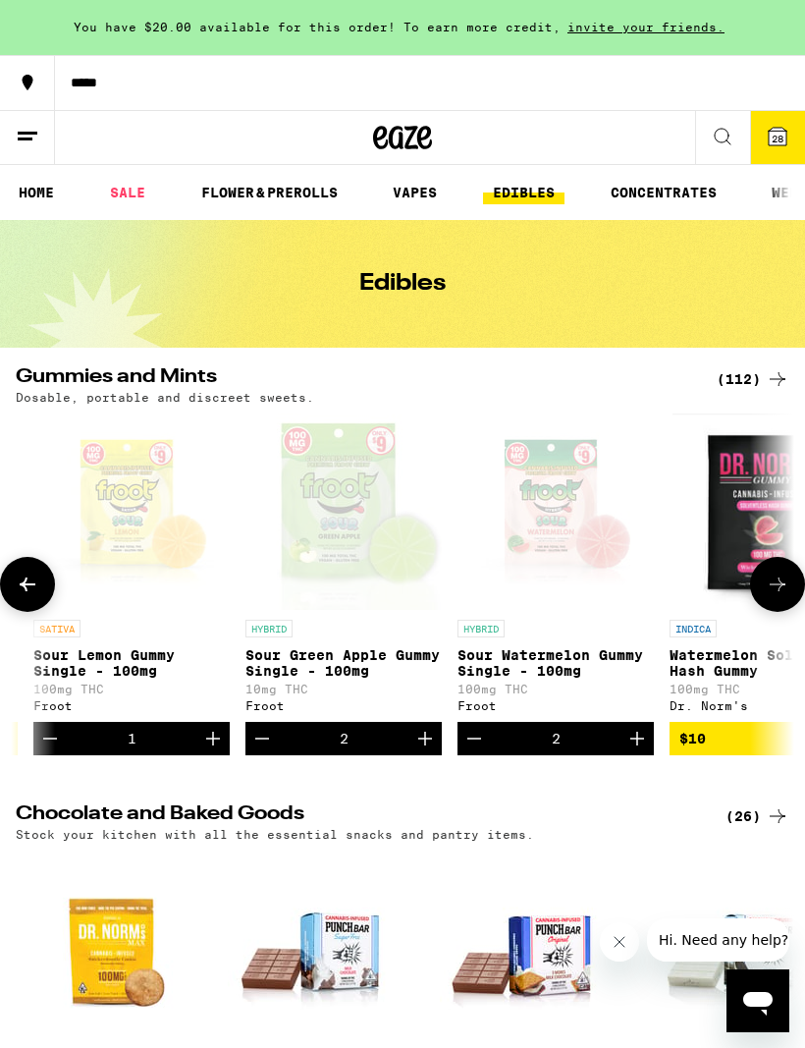
click at [222, 750] on icon "Increment" at bounding box center [213, 739] width 24 height 24
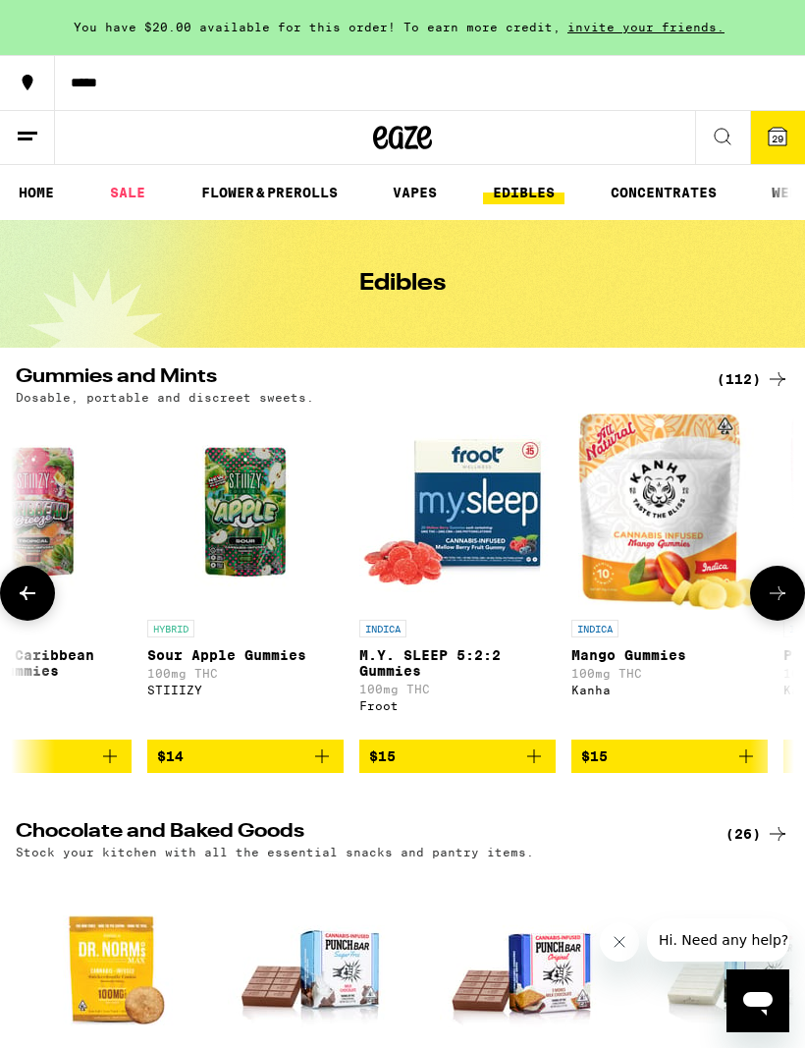
scroll to position [0, 5595]
click at [492, 518] on img "Open page for M.Y. SLEEP 5:2:2 Gummies from Froot" at bounding box center [456, 511] width 196 height 196
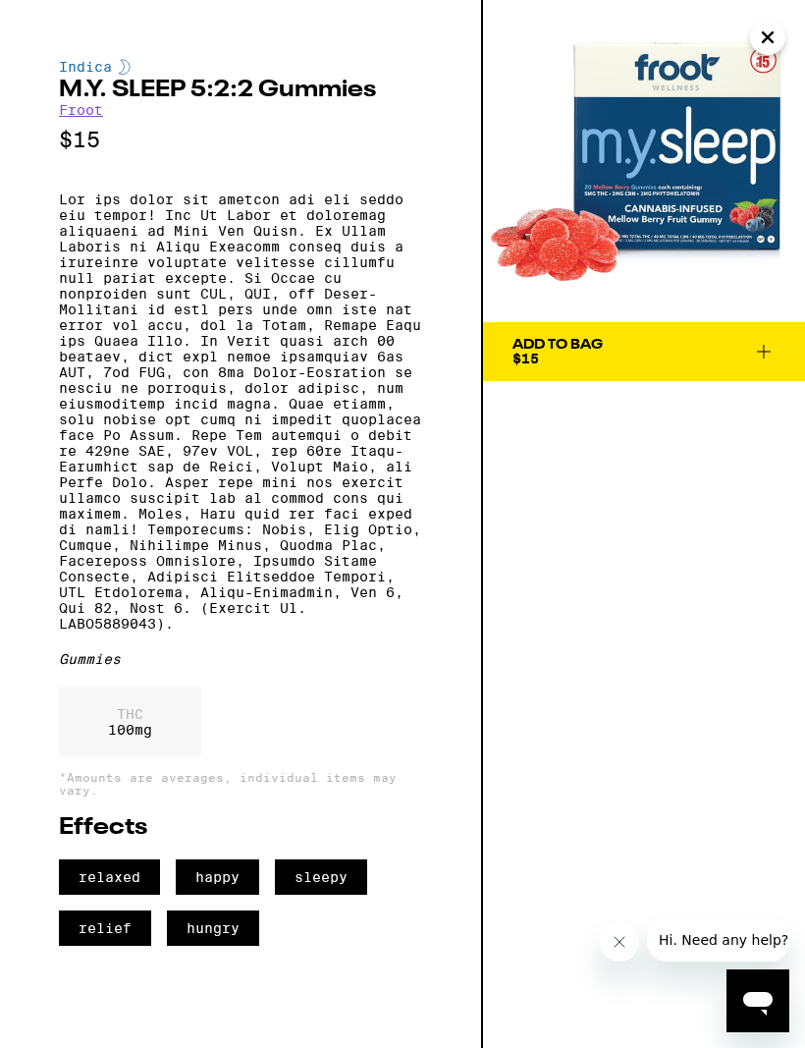
click at [768, 366] on button "Add To Bag $15" at bounding box center [644, 351] width 322 height 59
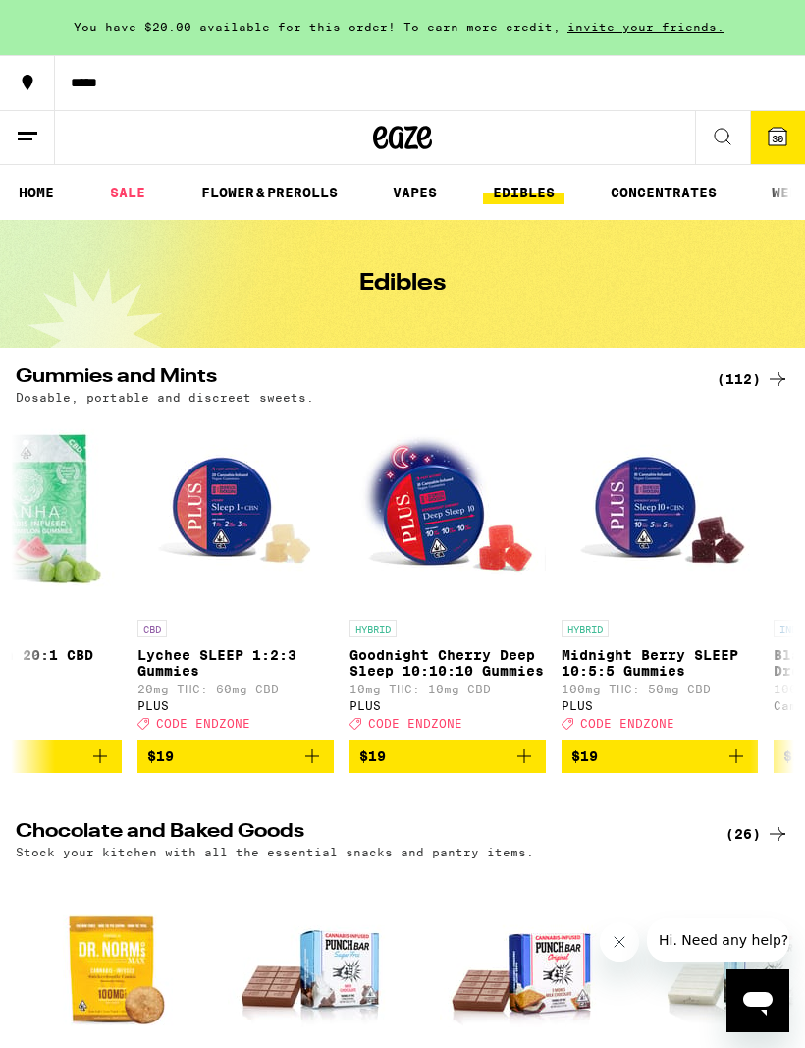
scroll to position [0, 12114]
